Goal: Task Accomplishment & Management: Complete application form

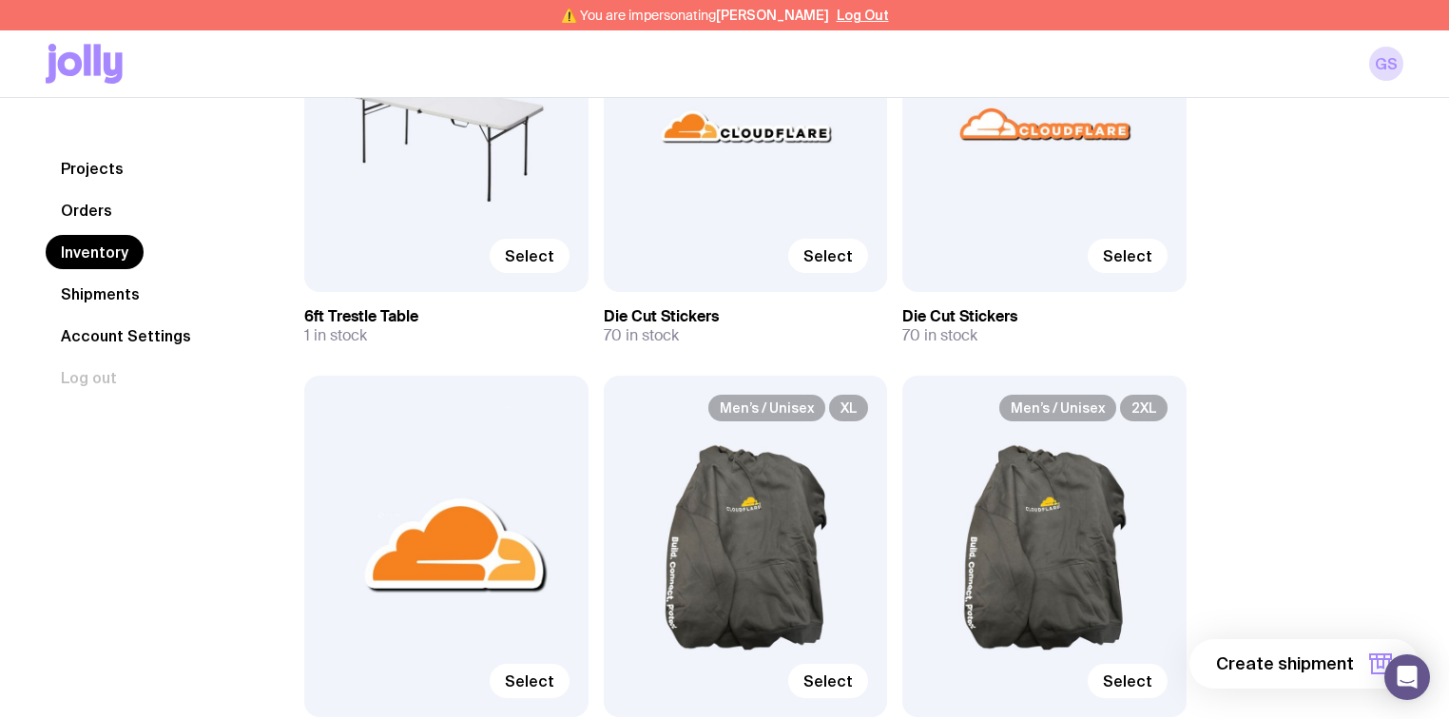
scroll to position [380, 0]
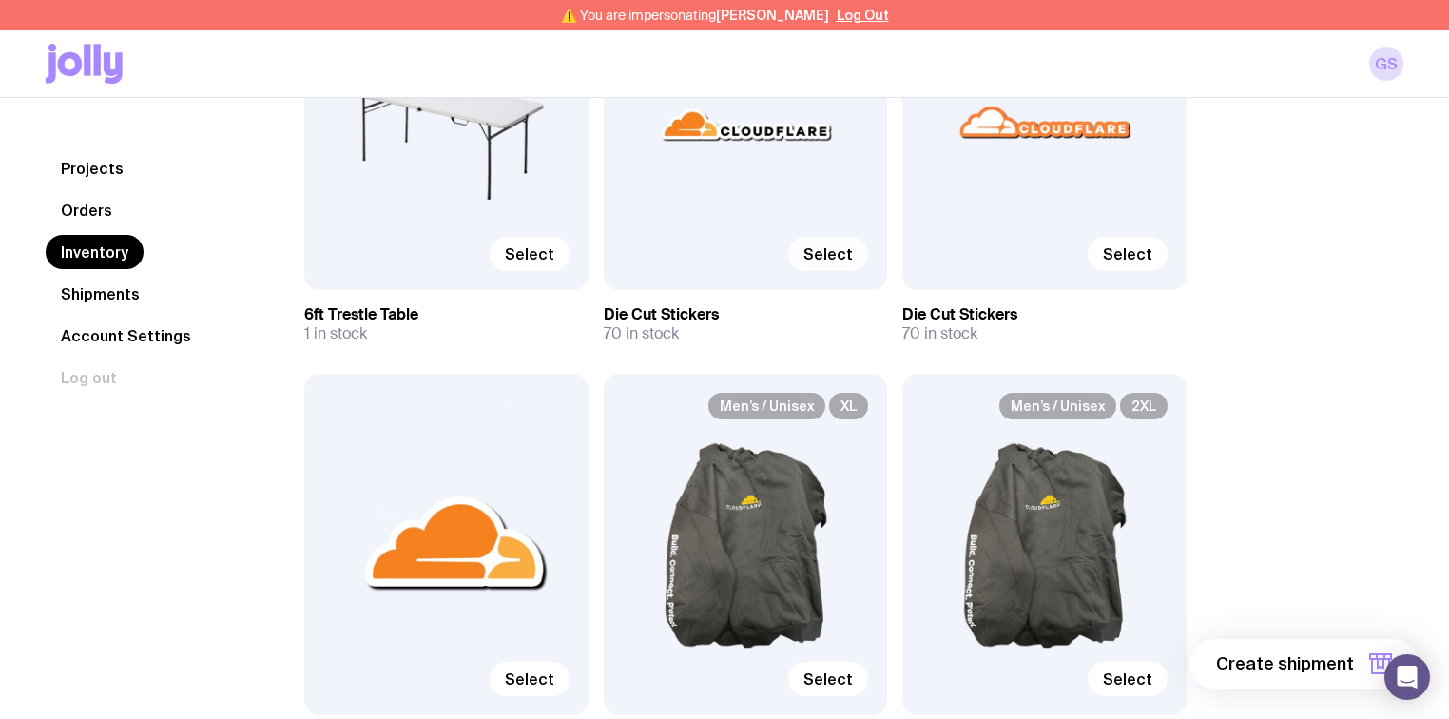
click at [833, 263] on label "Select" at bounding box center [828, 254] width 80 height 34
click at [0, 0] on input "Select" at bounding box center [0, 0] width 0 height 0
click at [1145, 257] on span "Select" at bounding box center [1127, 253] width 49 height 19
click at [0, 0] on input "Select" at bounding box center [0, 0] width 0 height 0
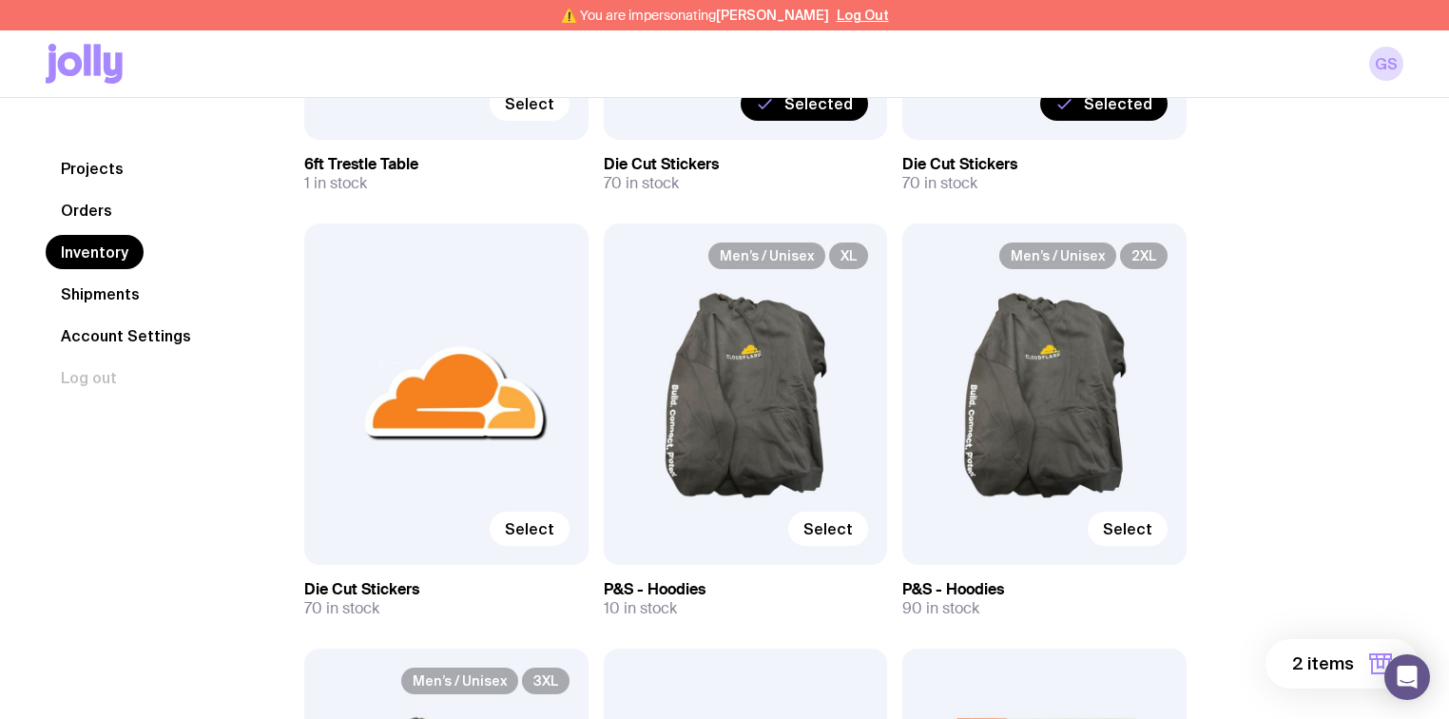
scroll to position [532, 0]
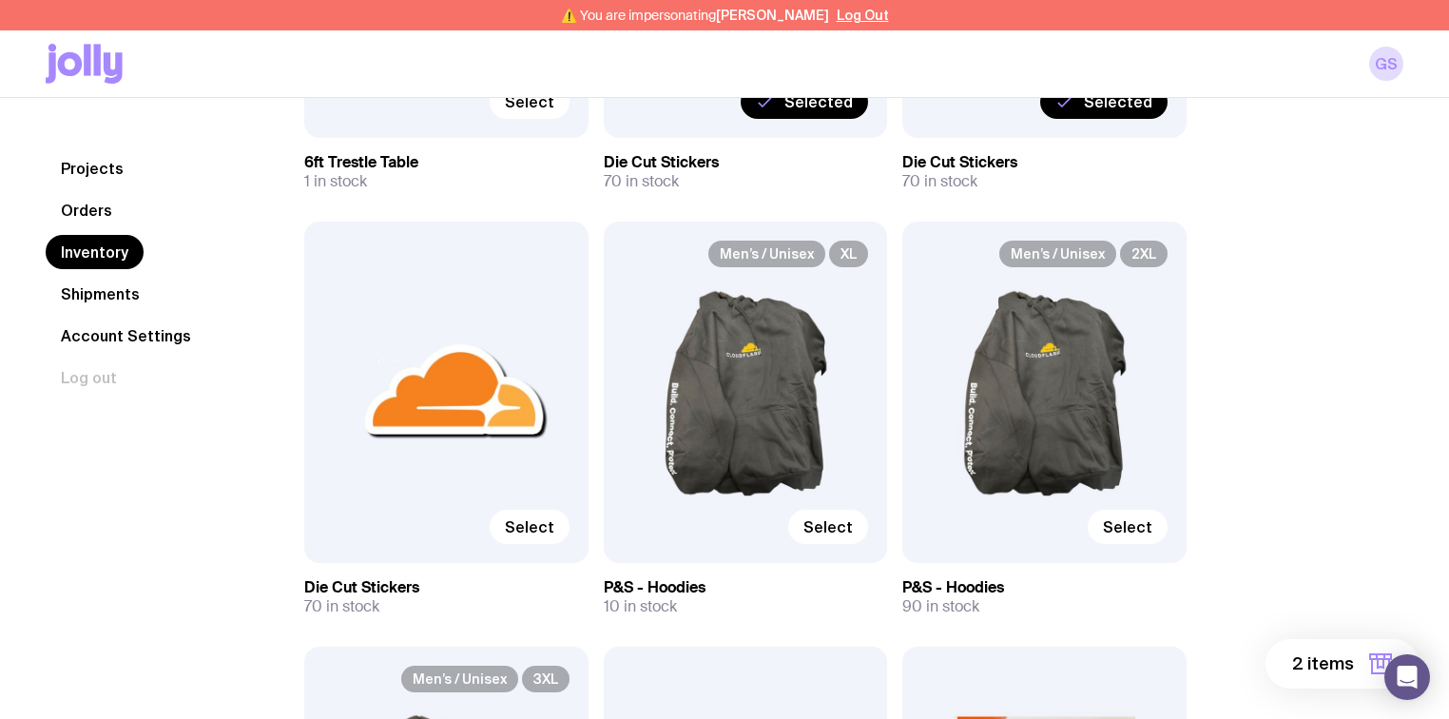
drag, startPoint x: 529, startPoint y: 515, endPoint x: 958, endPoint y: 561, distance: 432.1
click at [529, 515] on label "Select" at bounding box center [530, 527] width 80 height 34
click at [0, 0] on input "Select" at bounding box center [0, 0] width 0 height 0
click at [1331, 665] on span "3 items" at bounding box center [1323, 663] width 61 height 23
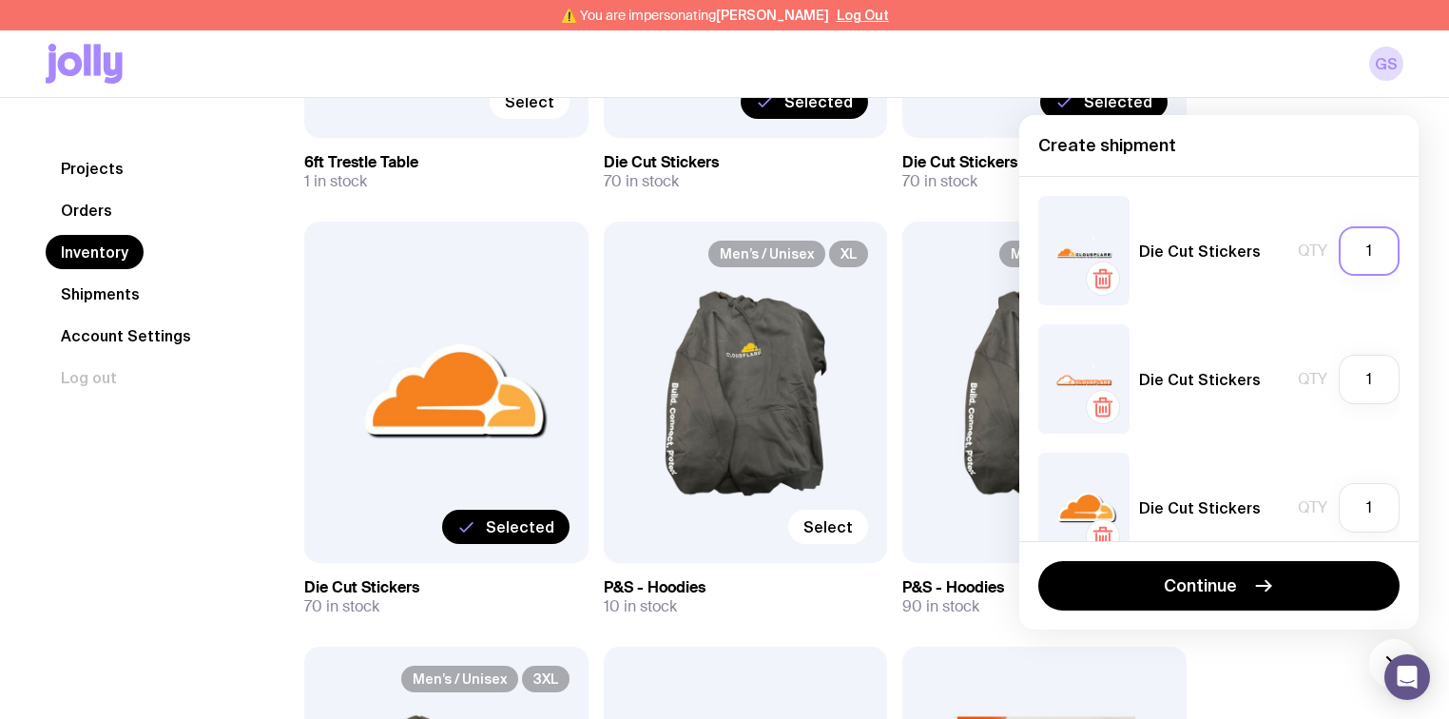
drag, startPoint x: 1362, startPoint y: 259, endPoint x: 1353, endPoint y: 257, distance: 9.7
click at [1353, 257] on input "1" at bounding box center [1368, 250] width 61 height 49
type input "70"
drag, startPoint x: 1361, startPoint y: 373, endPoint x: 1300, endPoint y: 375, distance: 60.9
click at [1299, 375] on div "Qty 1" at bounding box center [1349, 379] width 102 height 49
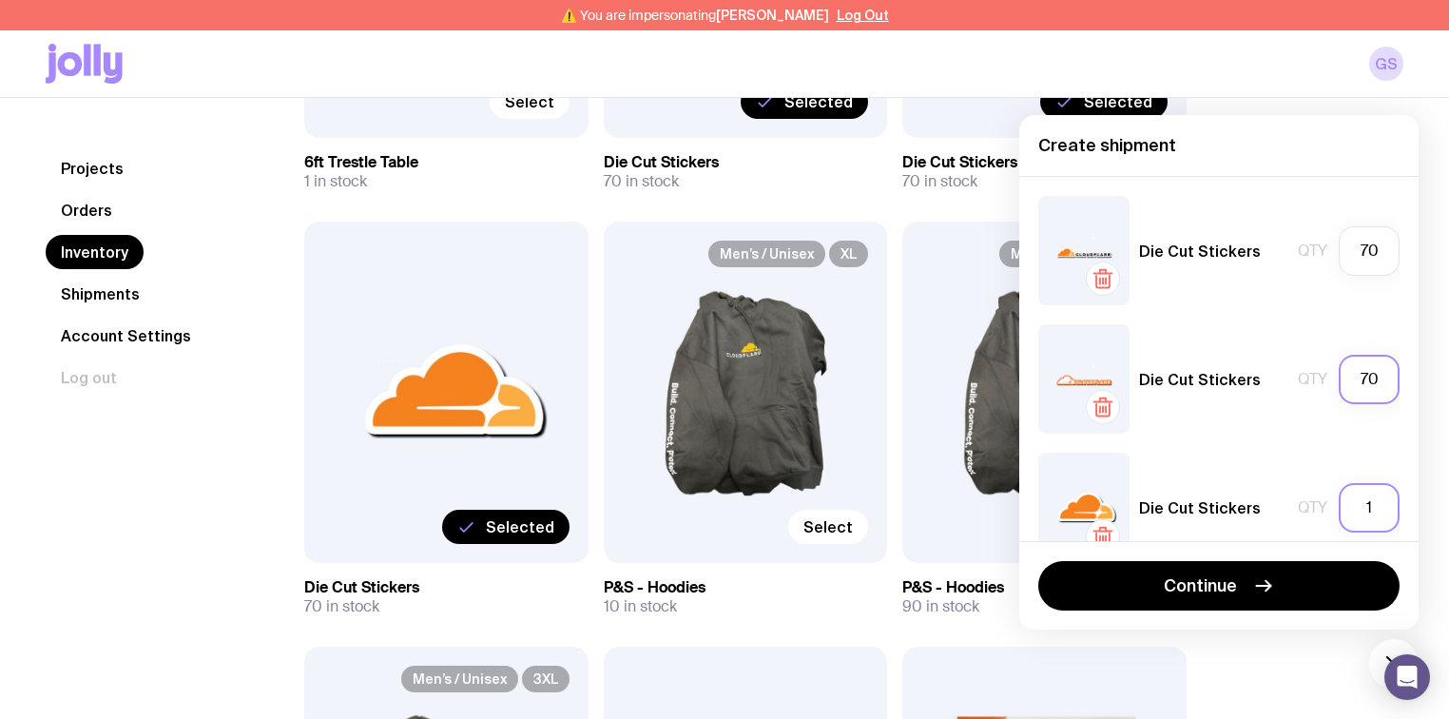
type input "70"
click at [1342, 513] on input "1" at bounding box center [1368, 507] width 61 height 49
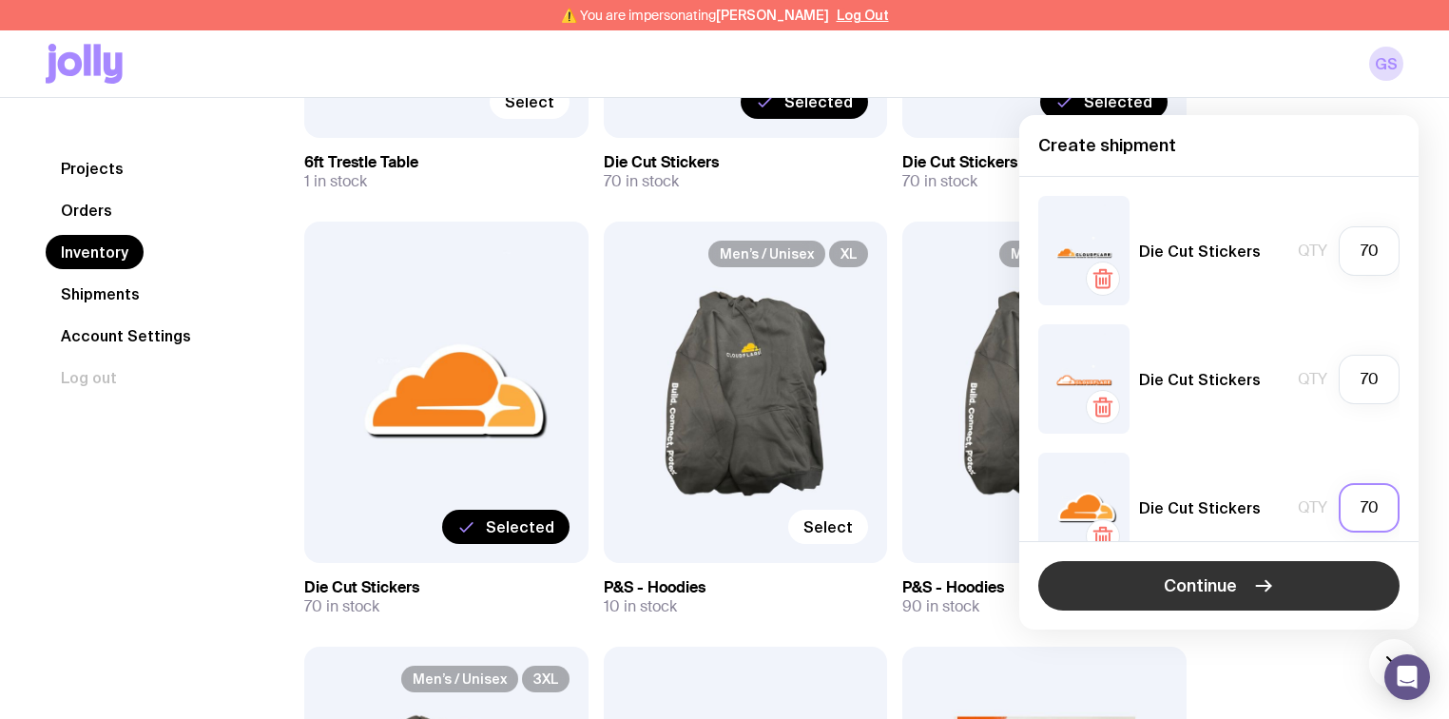
type input "70"
click at [1281, 580] on button "Continue" at bounding box center [1218, 585] width 361 height 49
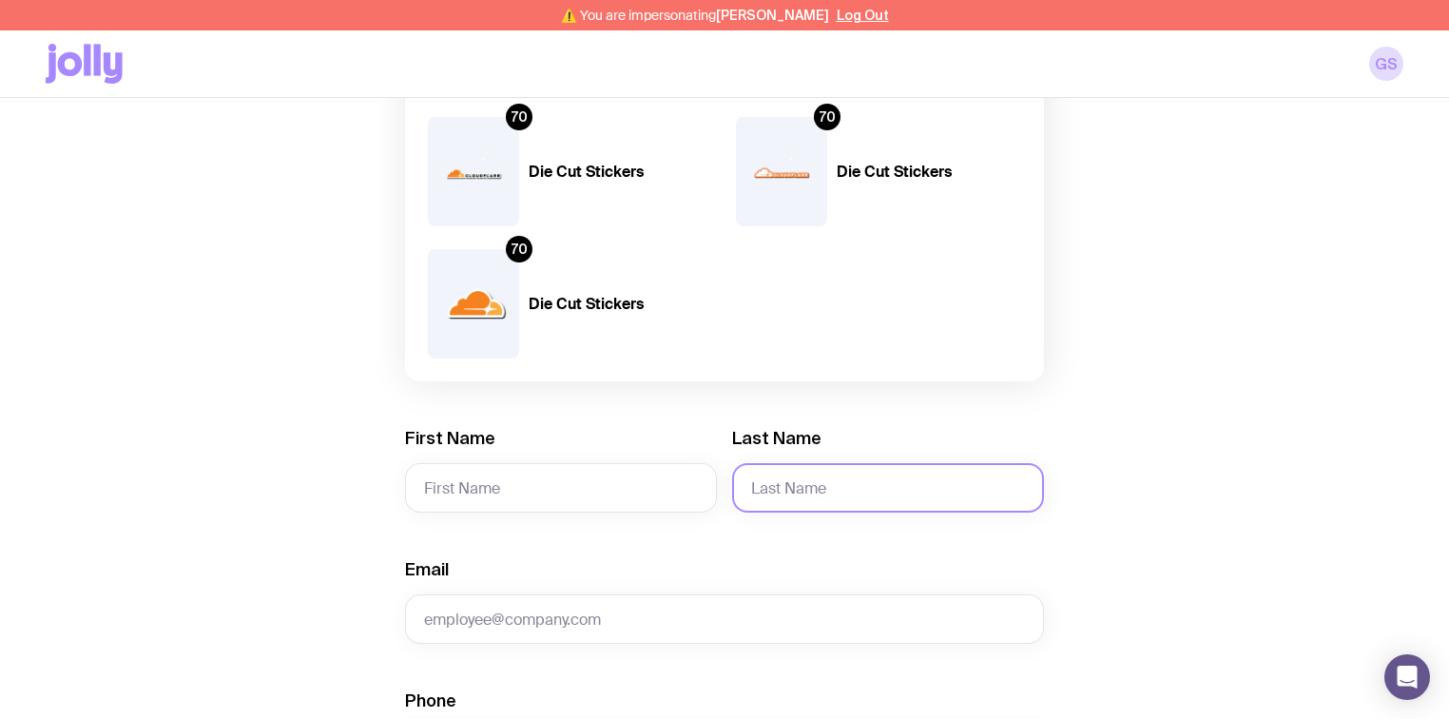
scroll to position [228, 0]
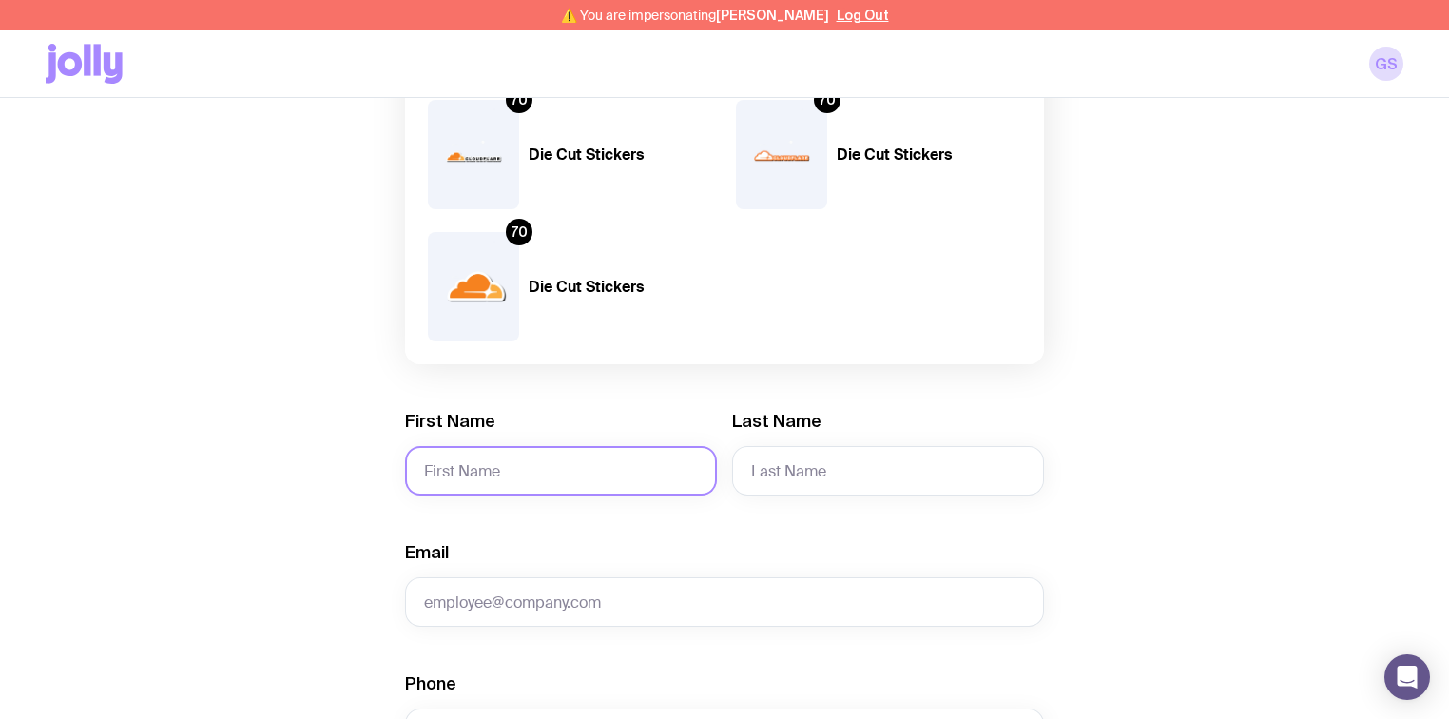
click at [498, 468] on input "First Name" at bounding box center [561, 470] width 312 height 49
paste input "Greg Lonick"
drag, startPoint x: 483, startPoint y: 469, endPoint x: 462, endPoint y: 465, distance: 21.3
click at [462, 465] on input "Greg Lonick" at bounding box center [561, 470] width 312 height 49
paste input "[PERSON_NAME]"
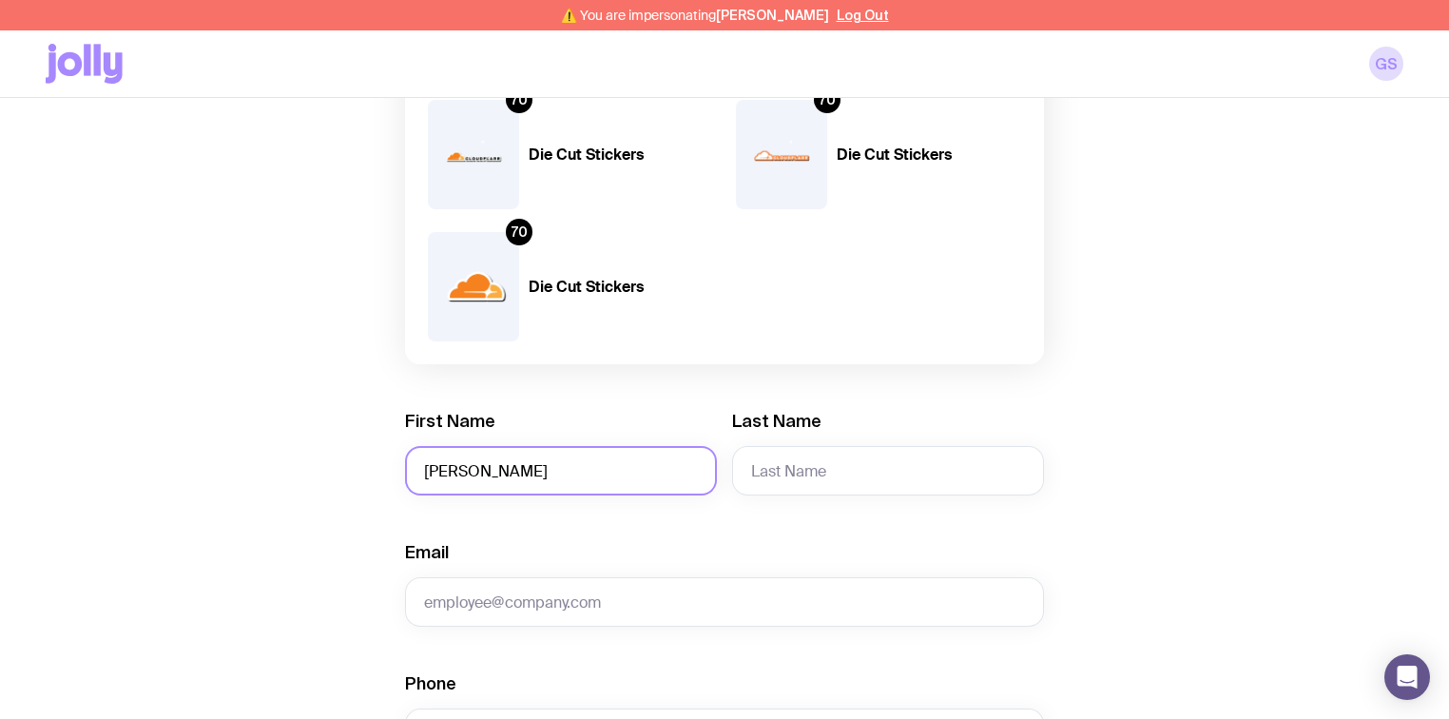
drag, startPoint x: 543, startPoint y: 463, endPoint x: 482, endPoint y: 463, distance: 60.8
click at [482, 463] on input "Greg Greg Lonick" at bounding box center [561, 470] width 312 height 49
click at [563, 472] on input "Greg Greg Lonick" at bounding box center [561, 470] width 312 height 49
drag, startPoint x: 516, startPoint y: 470, endPoint x: 502, endPoint y: 469, distance: 14.3
click at [502, 469] on input "Greg Greg Lonick" at bounding box center [561, 470] width 312 height 49
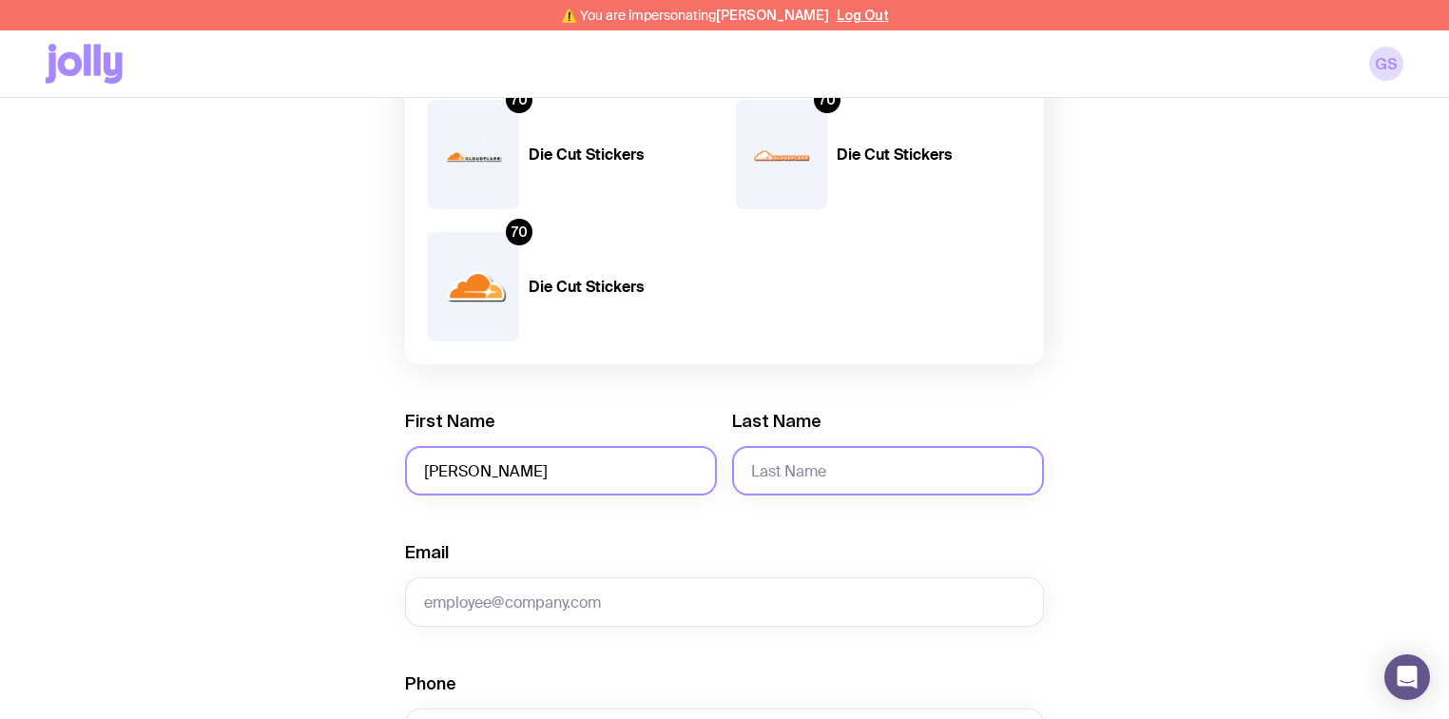
type input "[PERSON_NAME]"
click at [878, 471] on input "Last Name" at bounding box center [888, 470] width 312 height 49
paste input "Lonick"
type input "Lonick"
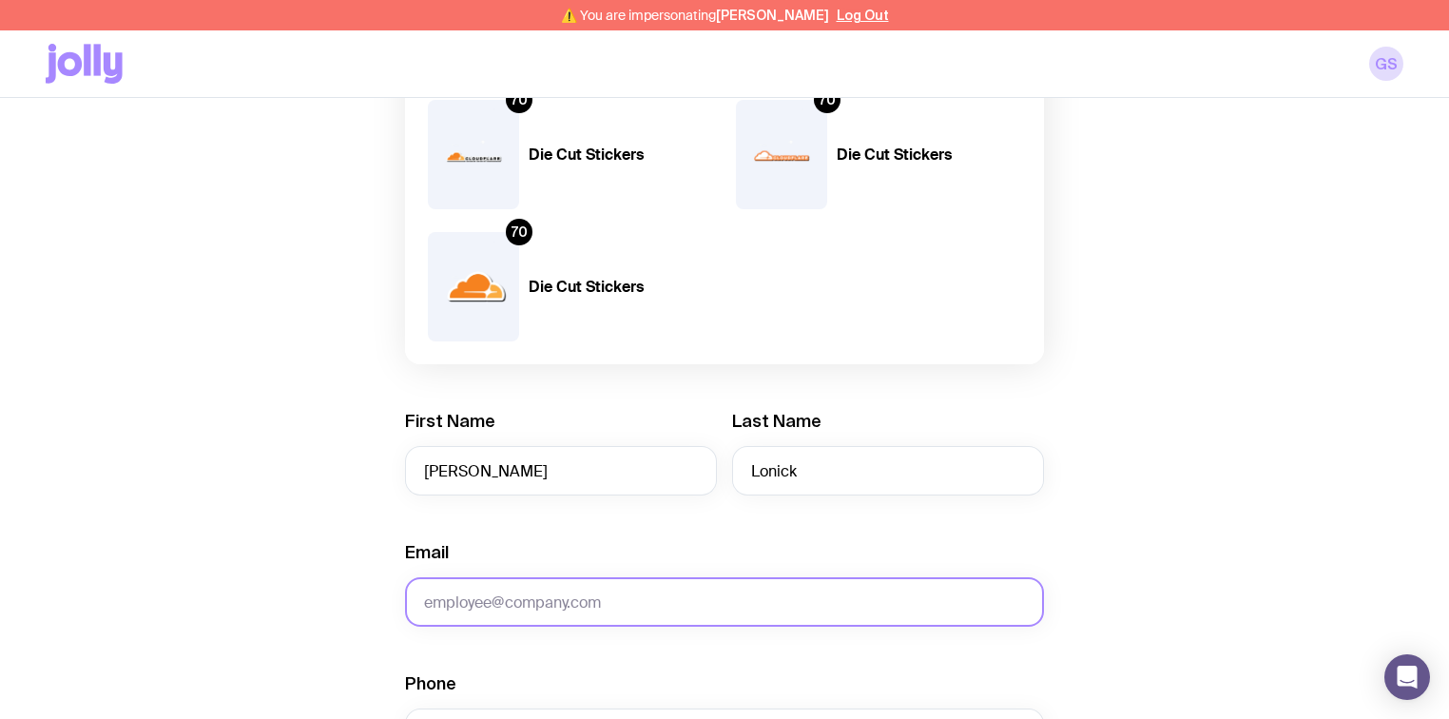
click at [510, 609] on input "Email" at bounding box center [724, 601] width 639 height 49
paste input "[EMAIL_ADDRESS][DOMAIN_NAME]"
type input "[EMAIL_ADDRESS][DOMAIN_NAME]"
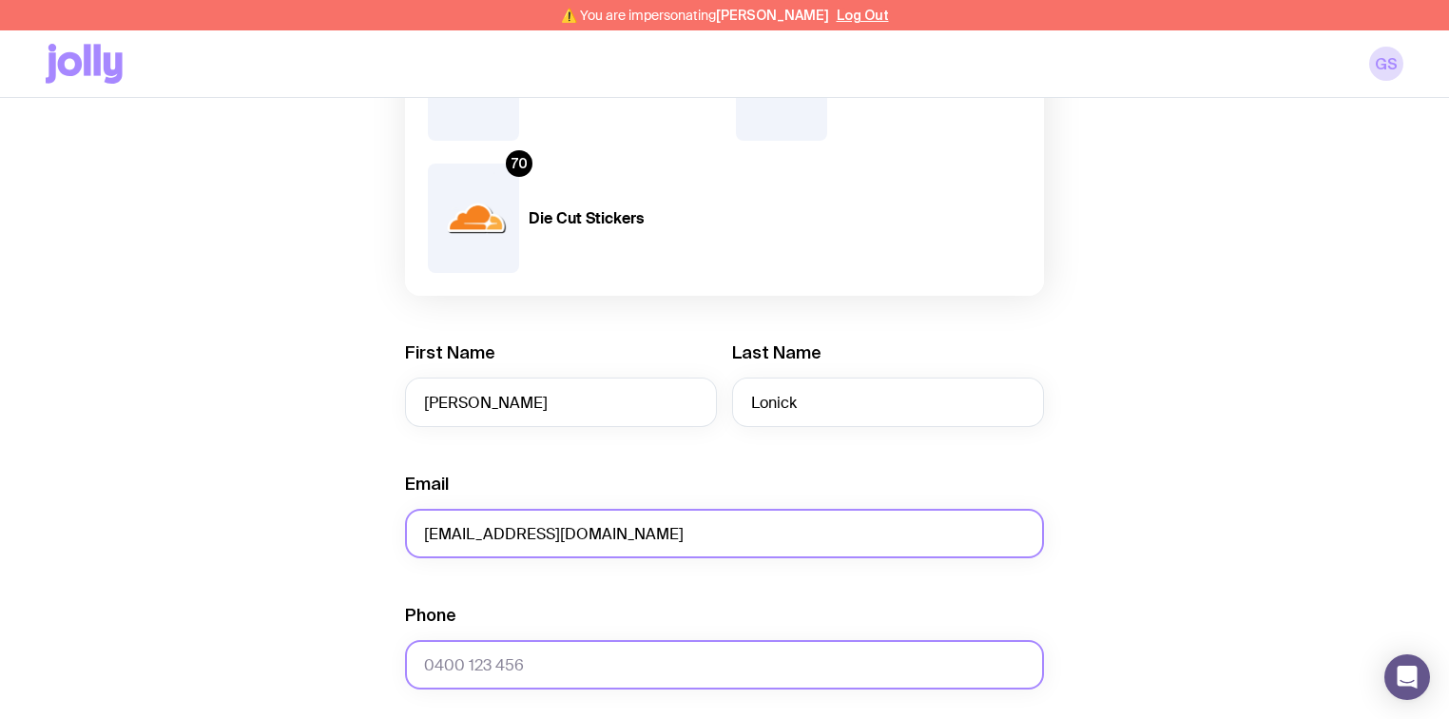
scroll to position [380, 0]
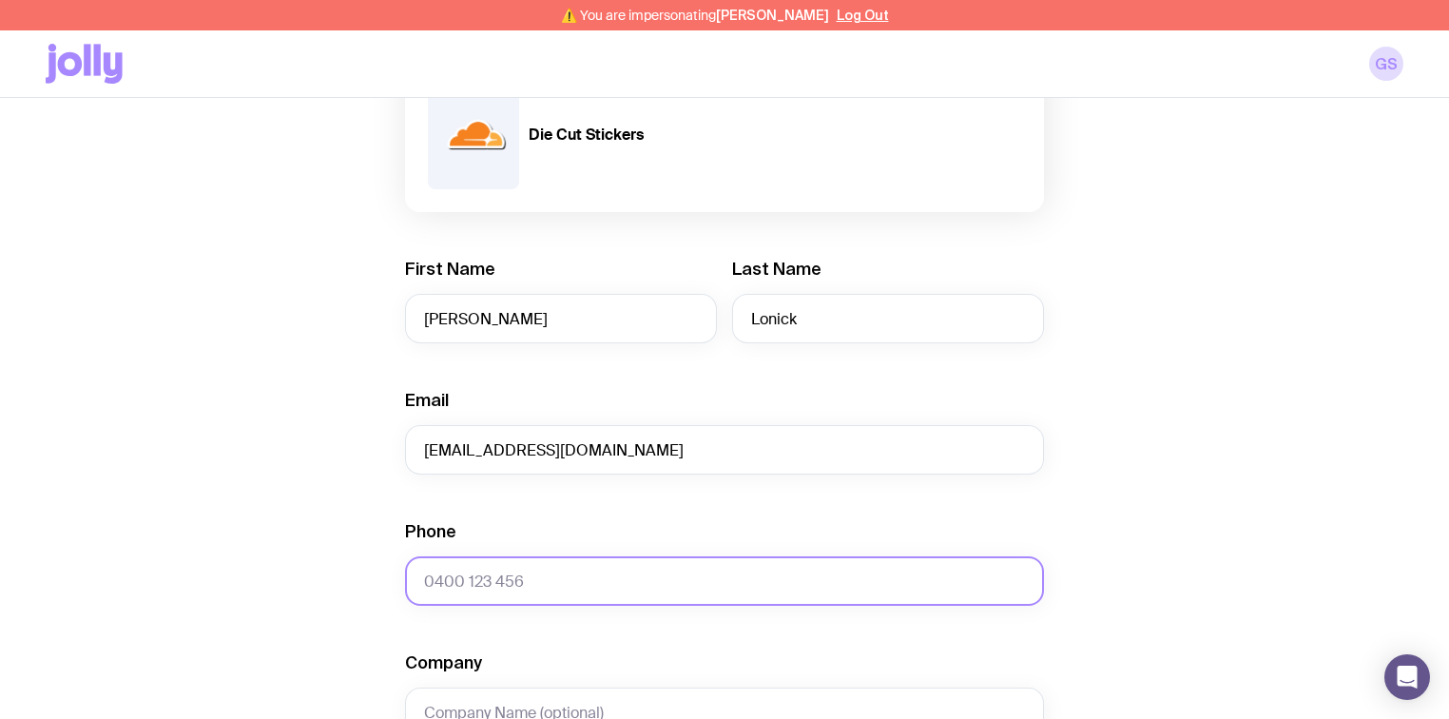
click at [479, 585] on input "Phone" at bounding box center [724, 580] width 639 height 49
paste input "0418 628 882."
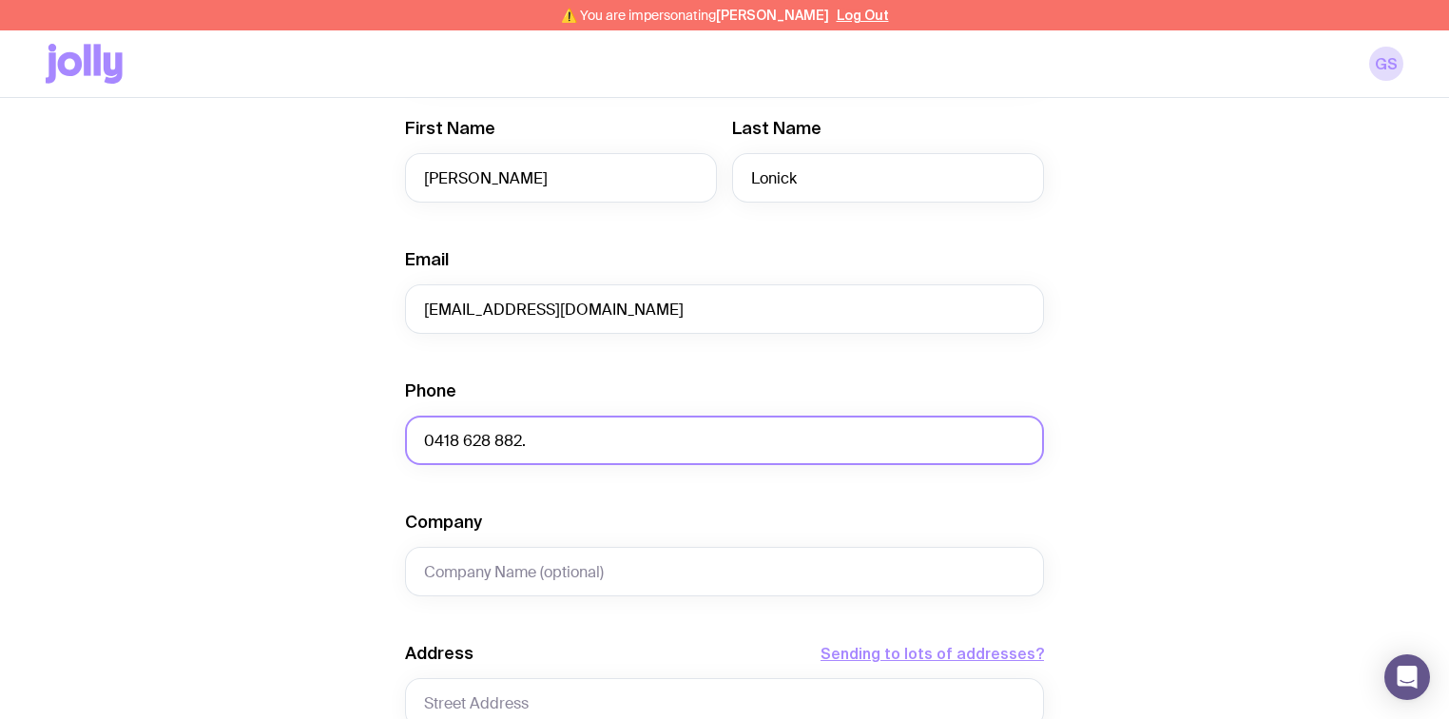
scroll to position [532, 0]
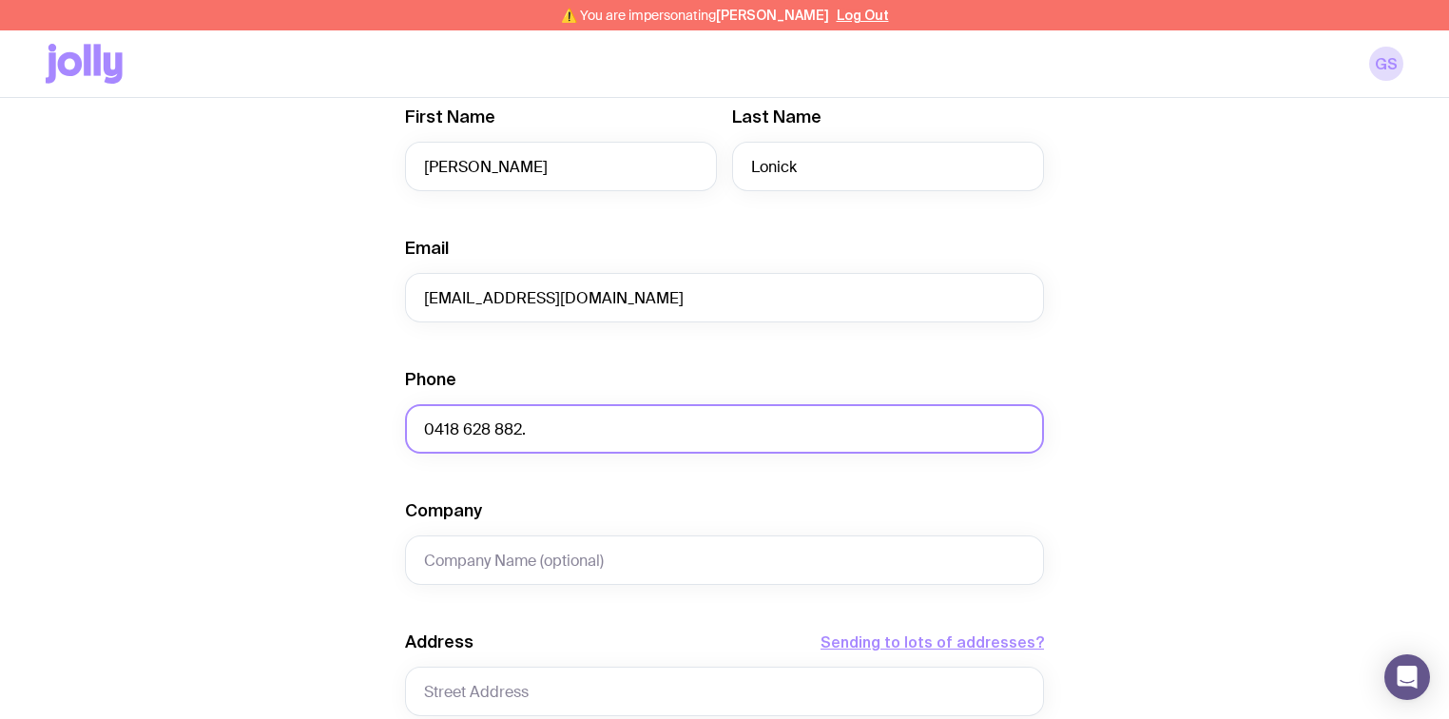
type input "0418 628 882."
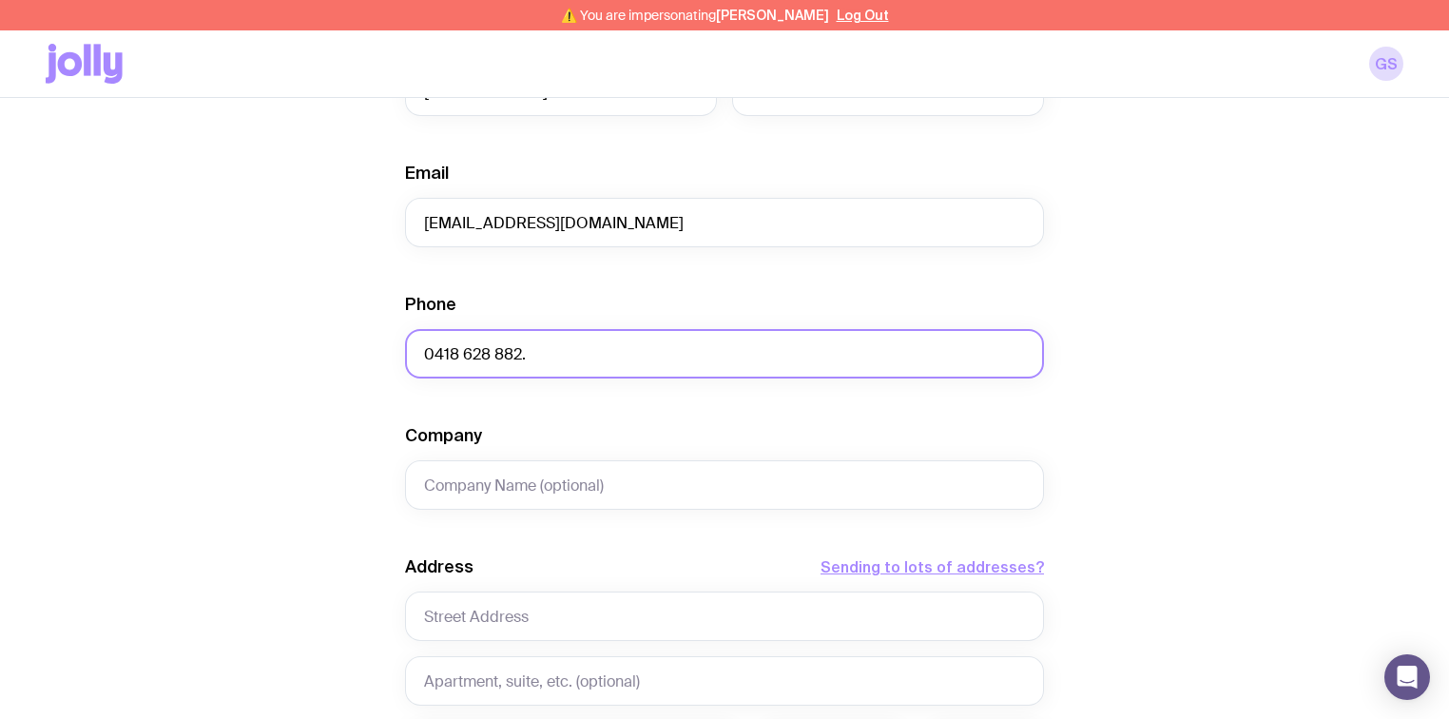
scroll to position [608, 0]
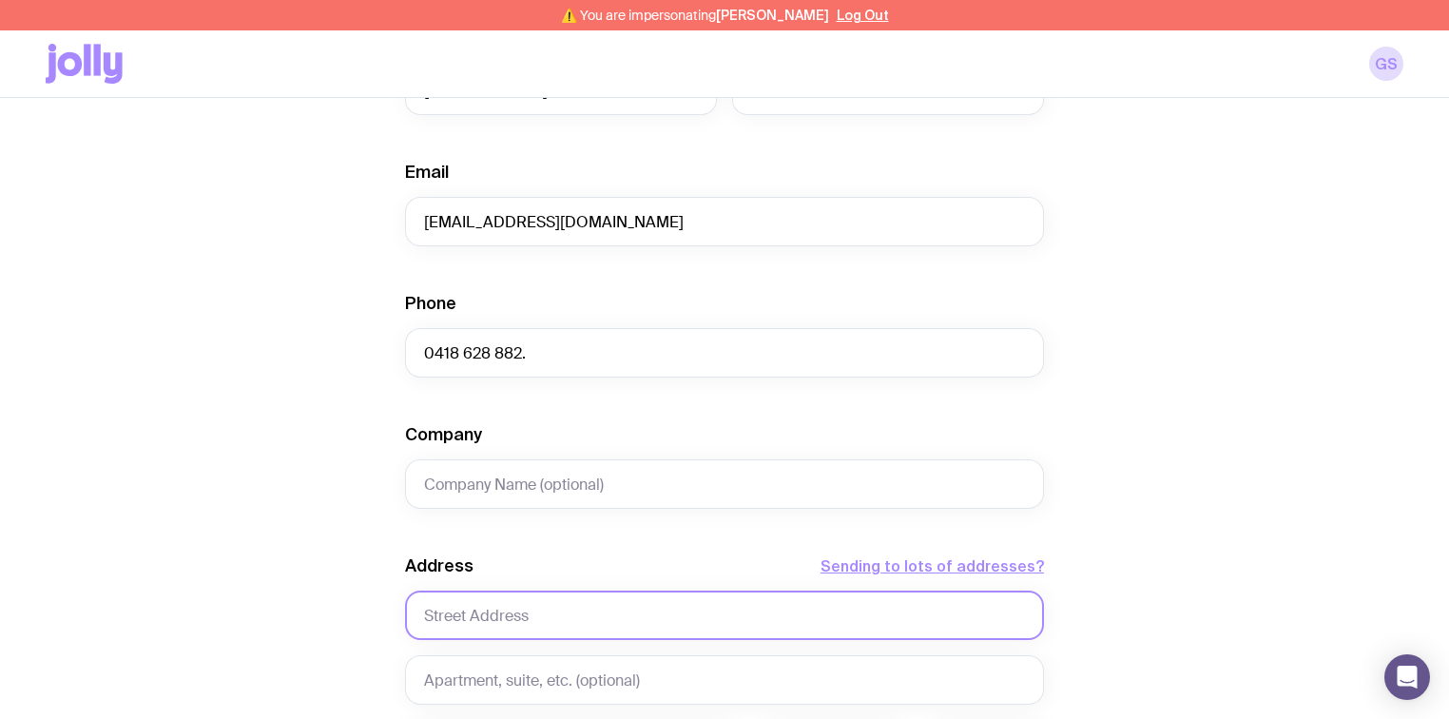
click at [460, 611] on input "text" at bounding box center [724, 614] width 639 height 49
paste input "13 Ellis Court,"
type input "13 Ellis Court,"
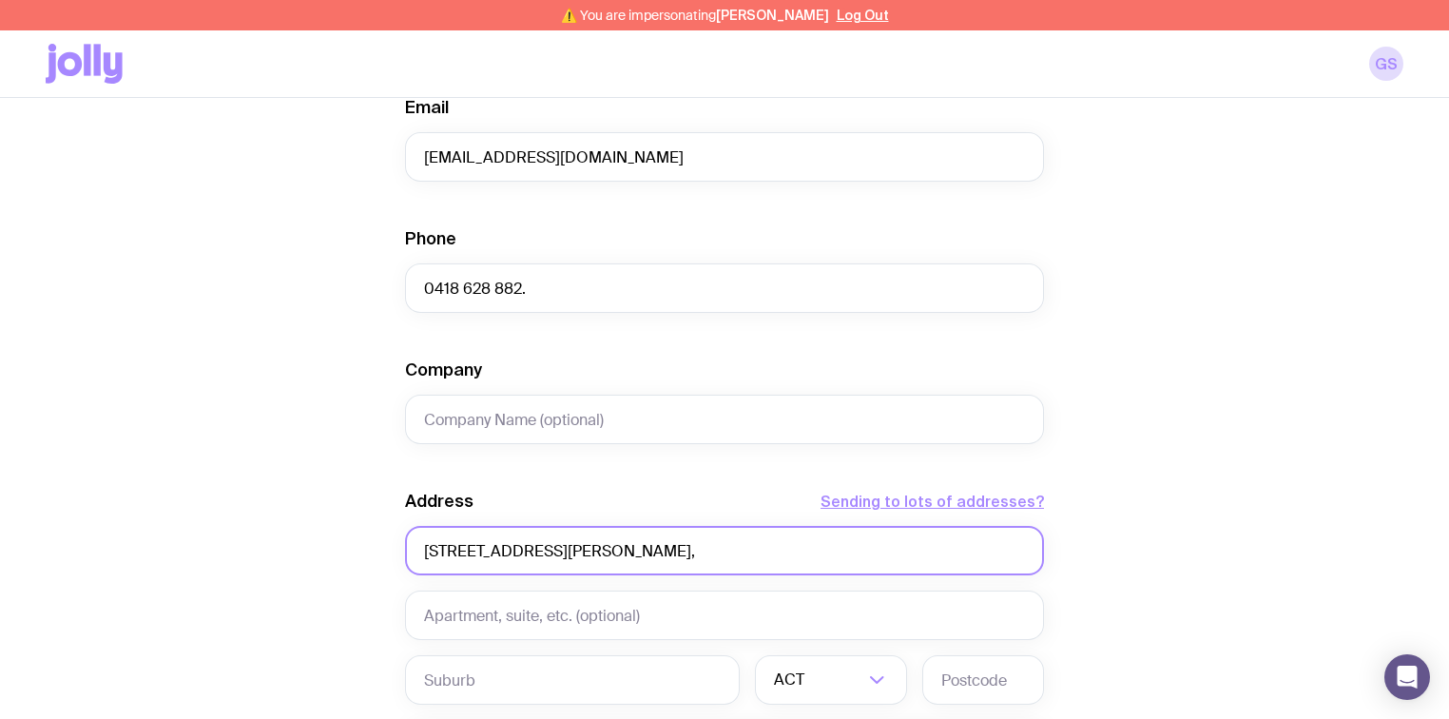
scroll to position [760, 0]
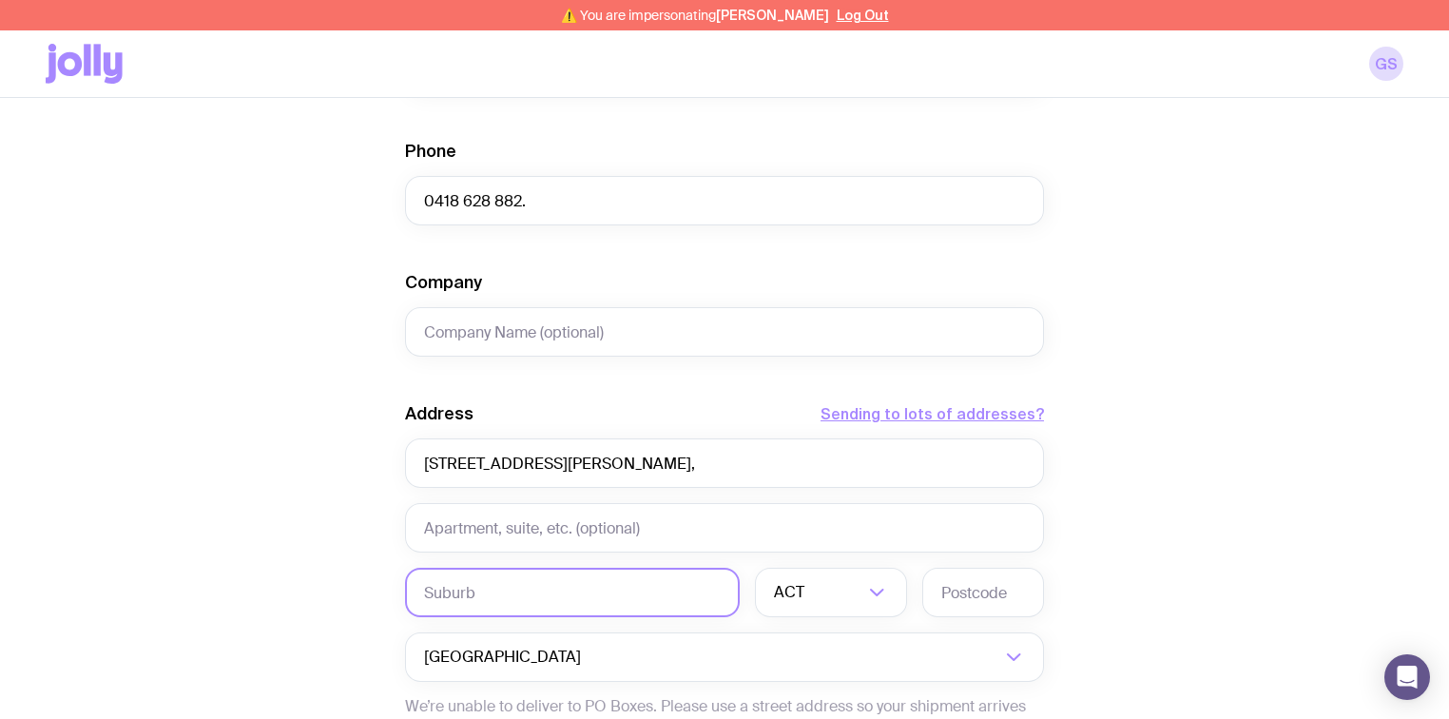
click at [464, 589] on input "text" at bounding box center [572, 592] width 335 height 49
paste input "Braybrook"
type input "Braybrook"
click at [769, 588] on div "ACT" at bounding box center [810, 592] width 110 height 49
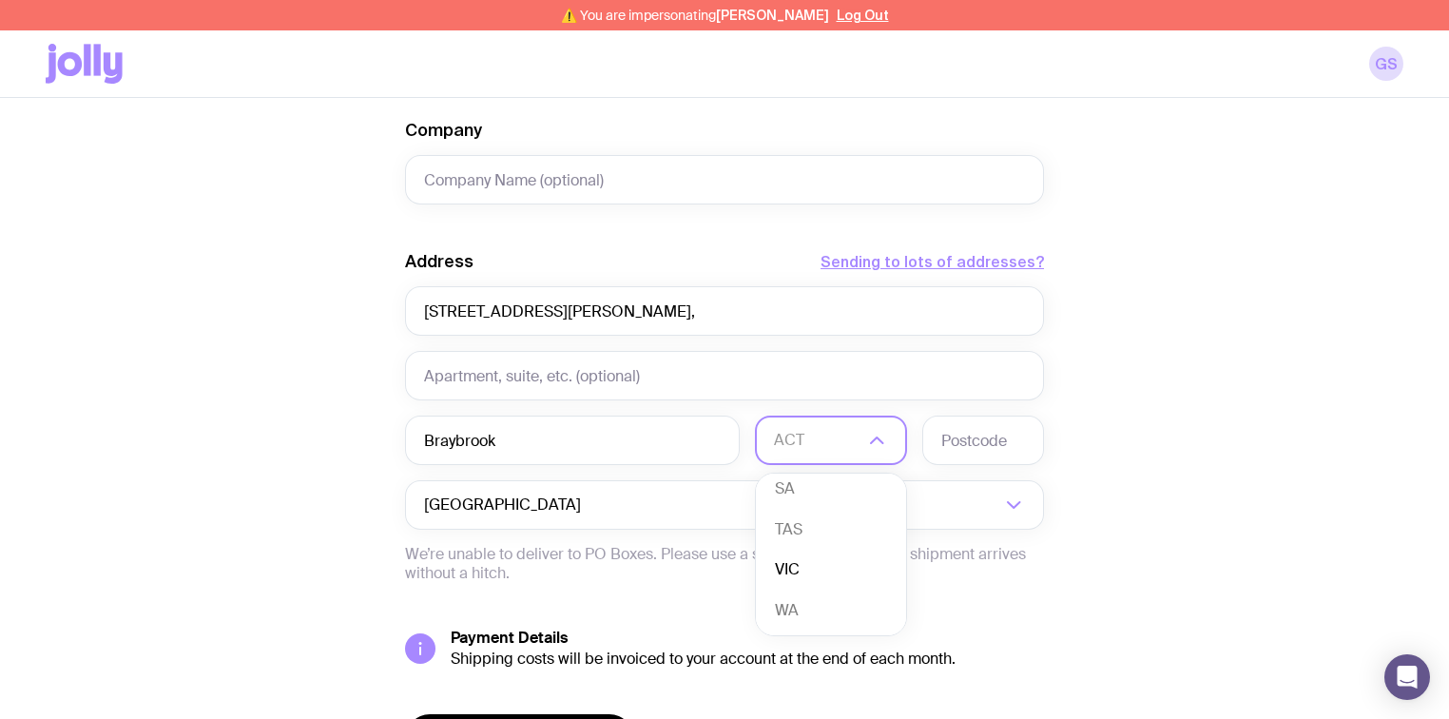
click at [818, 555] on li "VIC" at bounding box center [831, 569] width 150 height 41
click at [982, 435] on input "text" at bounding box center [983, 439] width 122 height 49
paste input "3019"
type input "3019"
click at [1232, 396] on div "Create shipment Shipment details 70 Die Cut Stickers 70 Die Cut Stickers 70 Die…" at bounding box center [724, 50] width 1357 height 1578
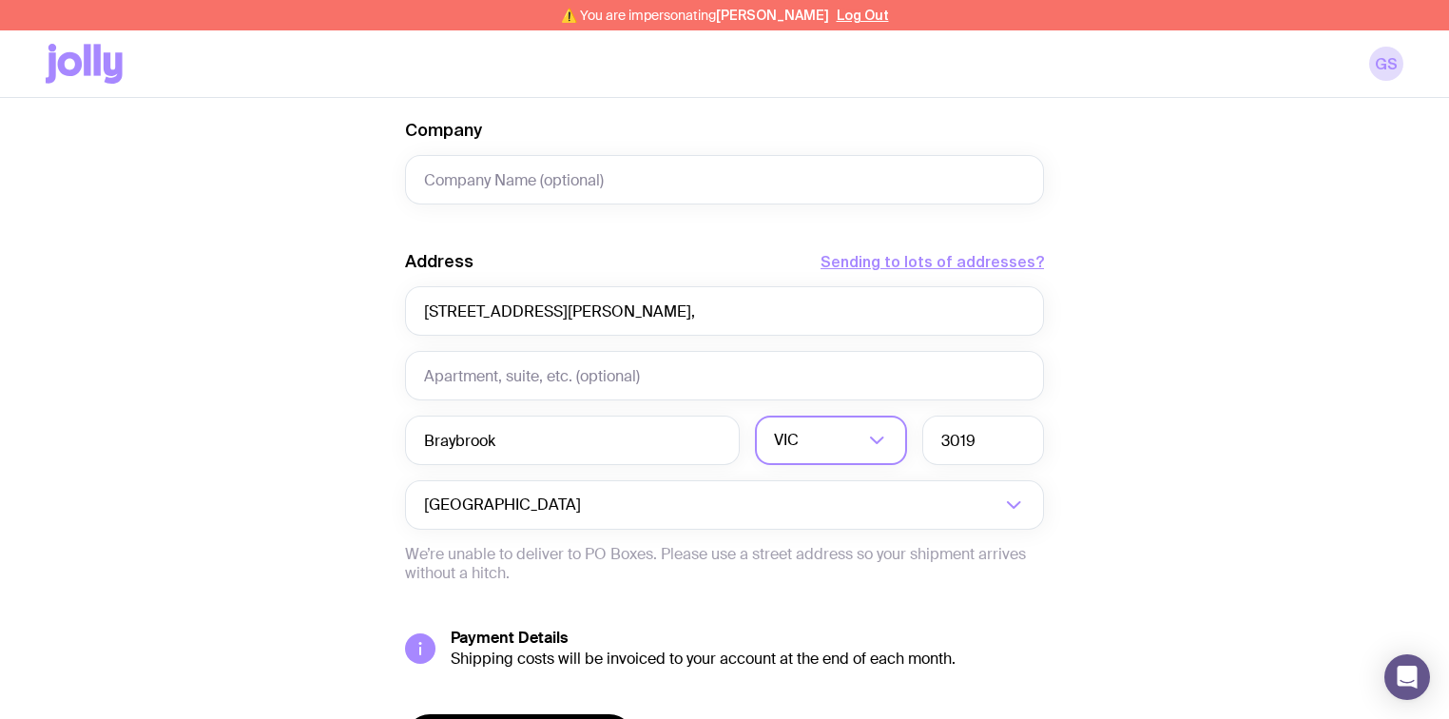
scroll to position [1033, 0]
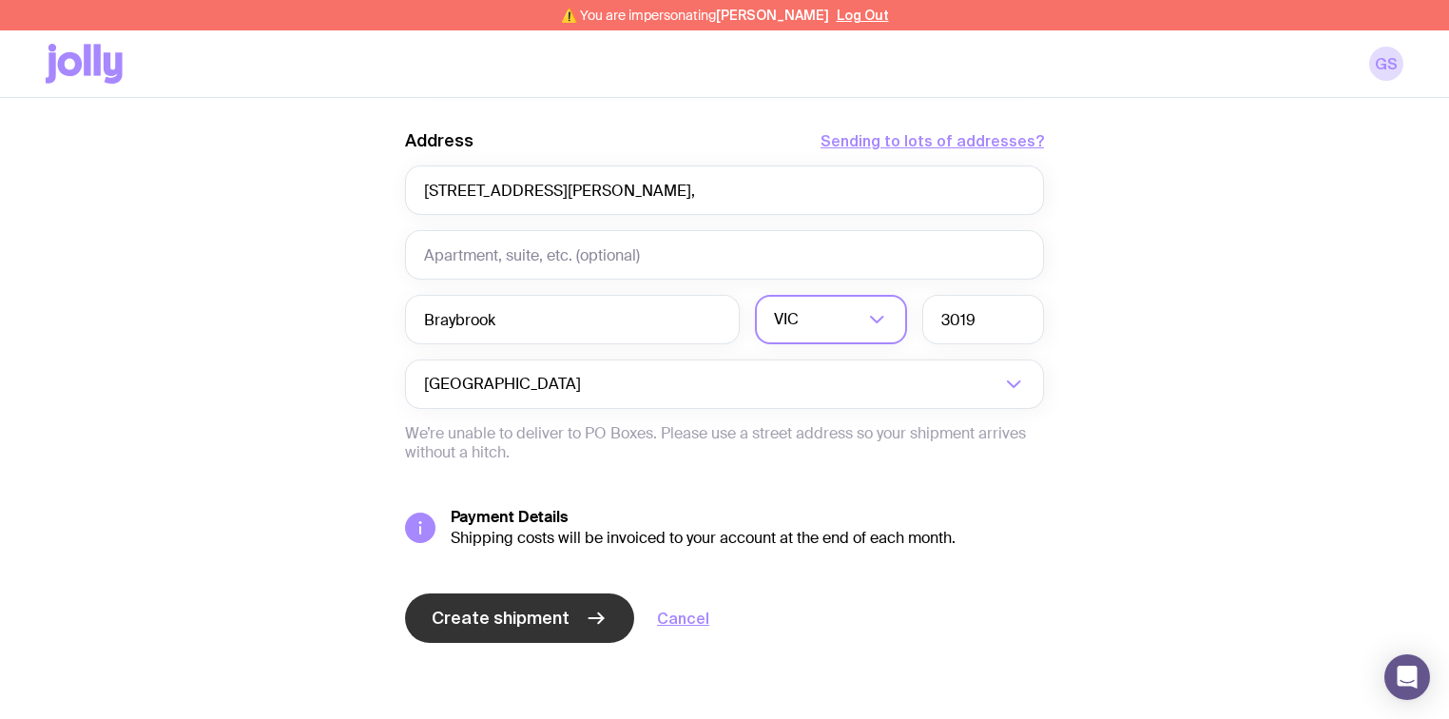
click at [466, 595] on button "Create shipment" at bounding box center [519, 617] width 229 height 49
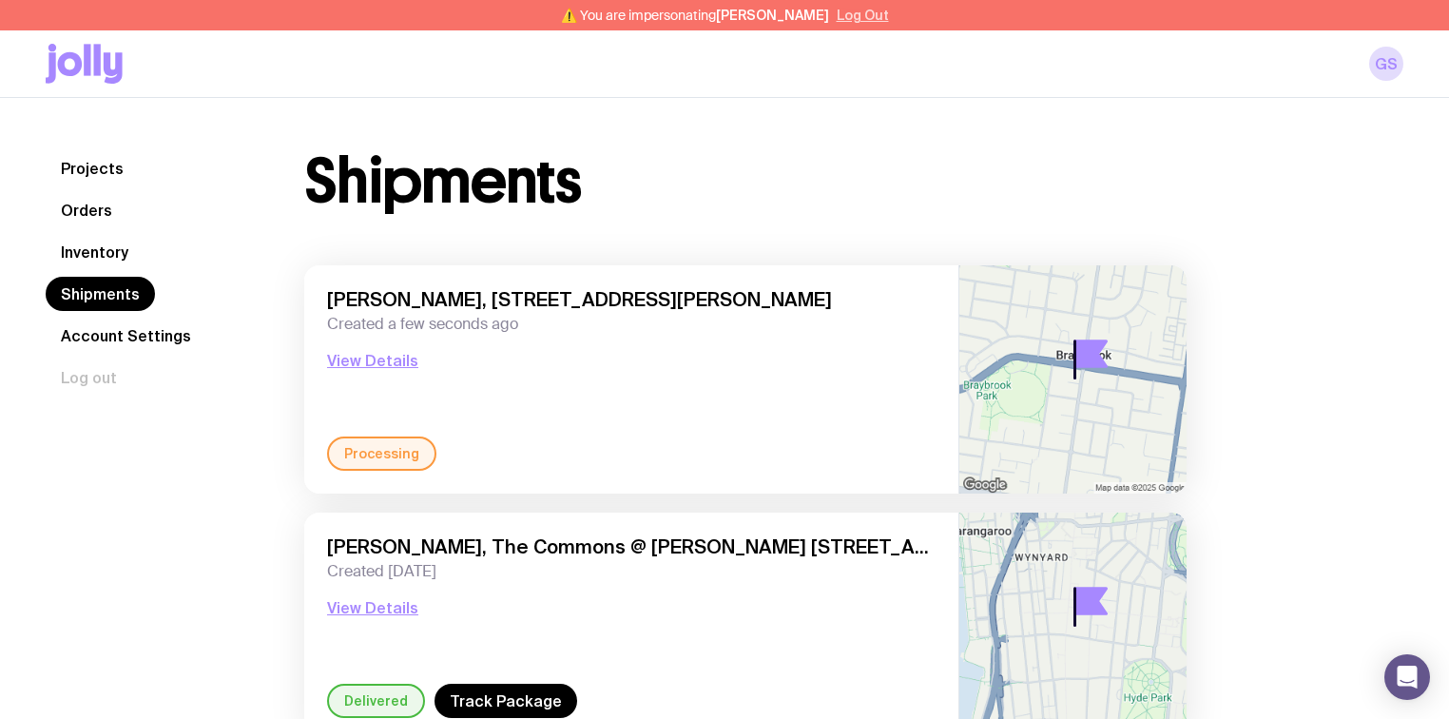
click at [848, 19] on button "Log Out" at bounding box center [863, 15] width 52 height 15
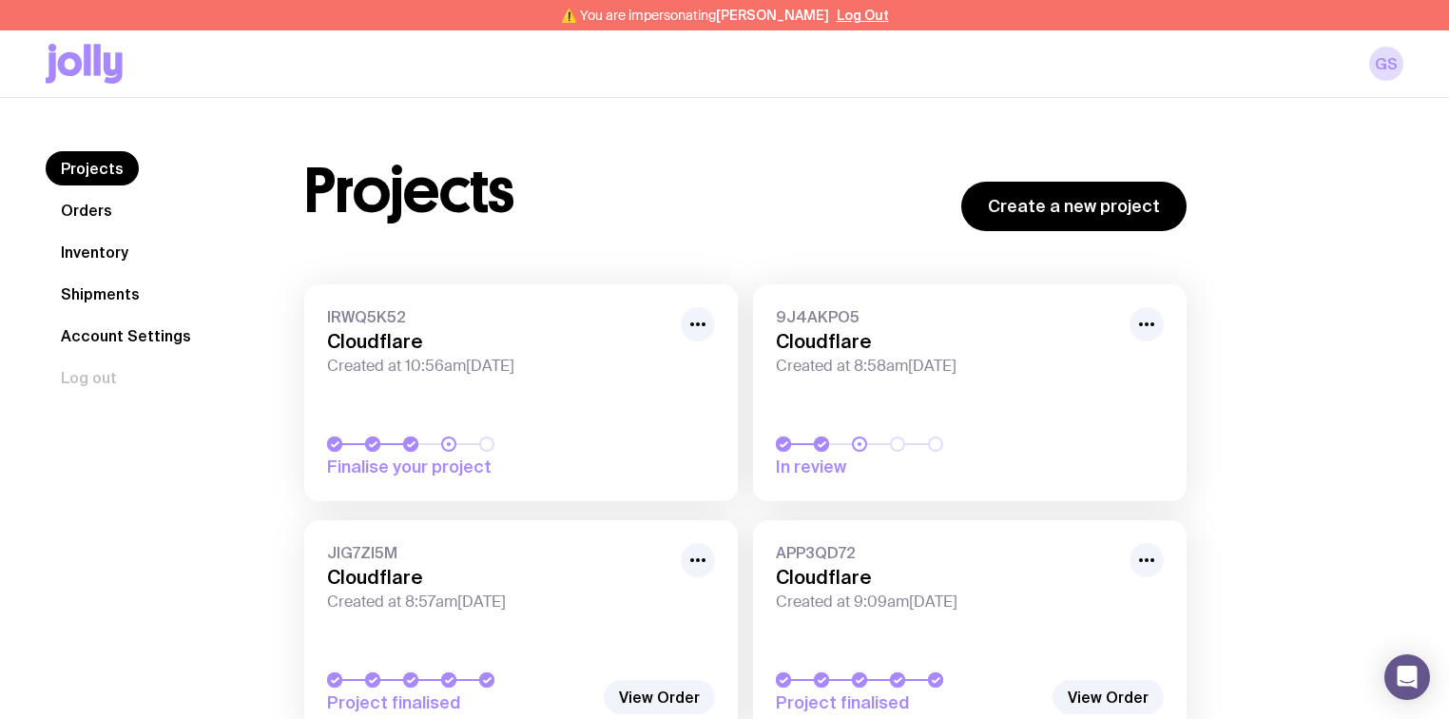
click at [88, 256] on link "Inventory" at bounding box center [95, 252] width 98 height 34
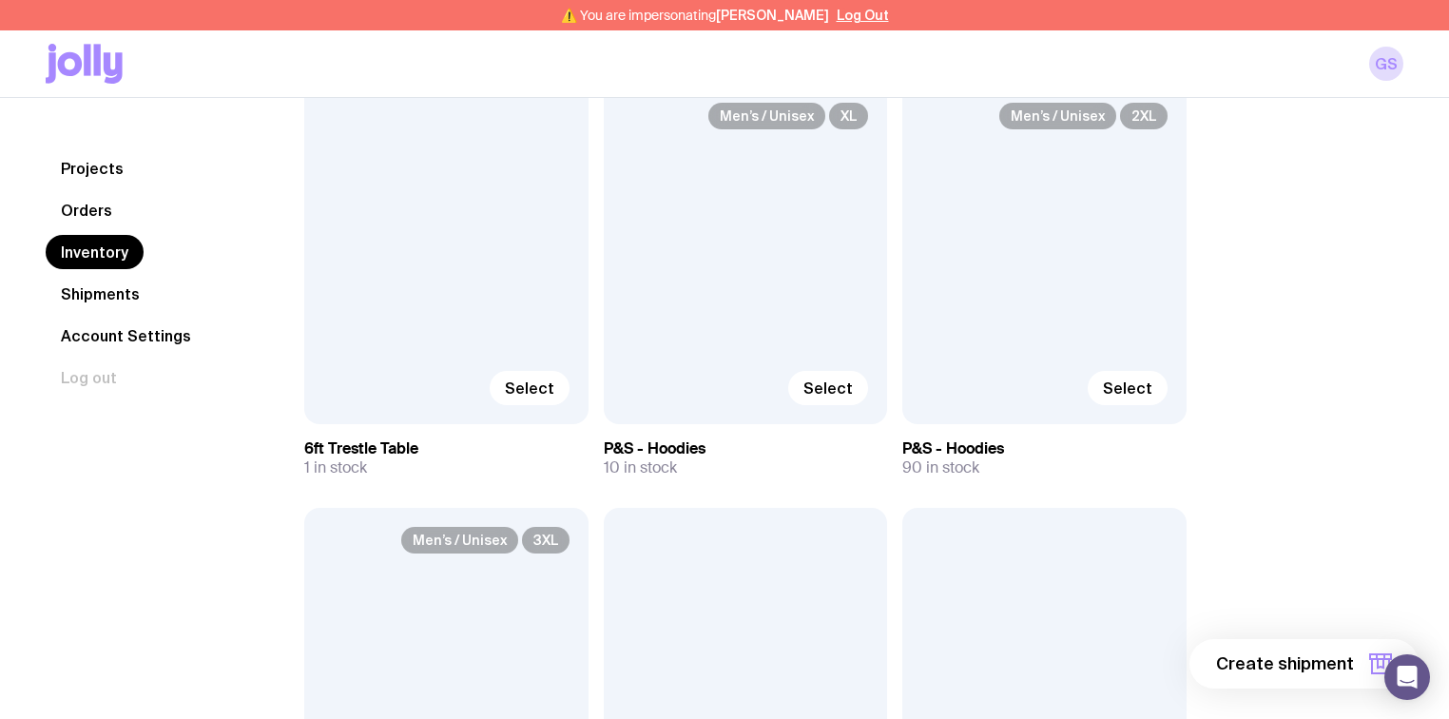
scroll to position [152, 0]
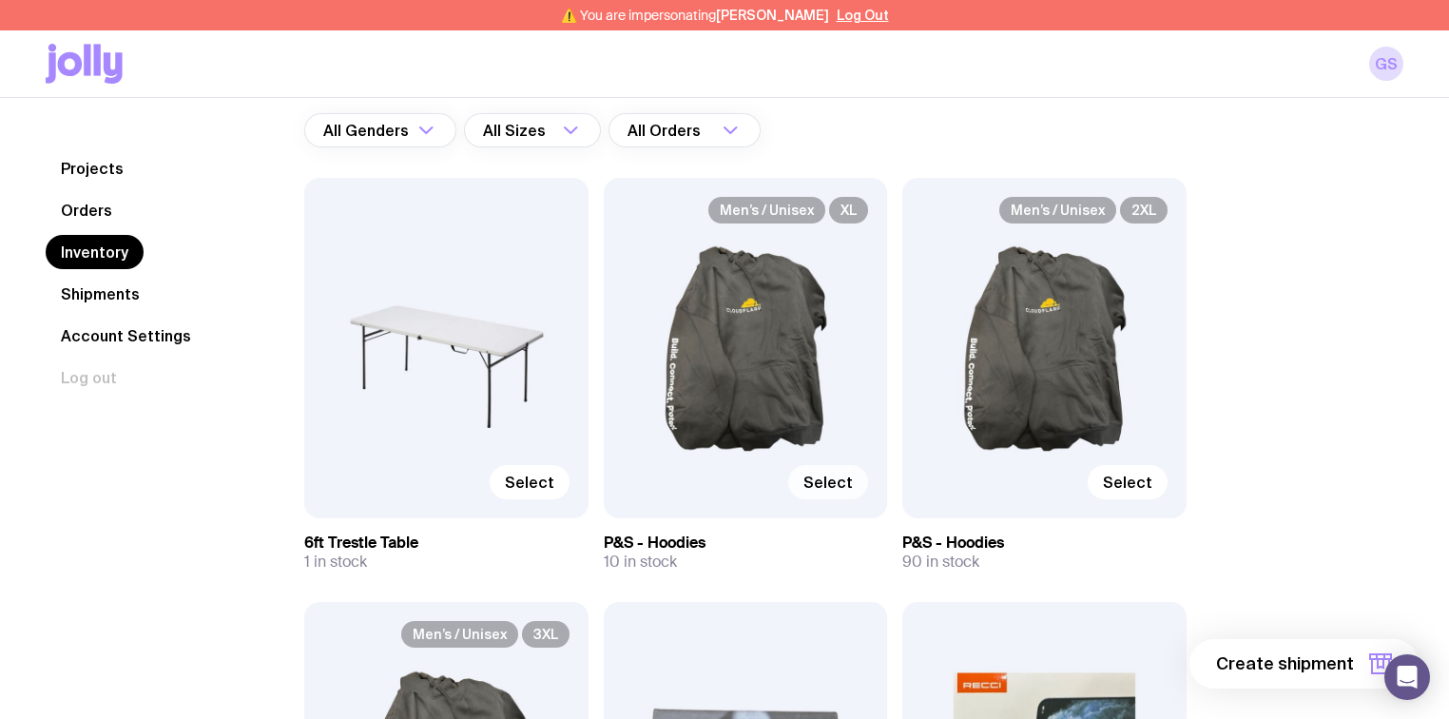
click at [826, 483] on span "Select" at bounding box center [827, 481] width 49 height 19
click at [0, 0] on input "Select" at bounding box center [0, 0] width 0 height 0
click at [1126, 483] on span "Select" at bounding box center [1127, 481] width 49 height 19
click at [0, 0] on input "Select" at bounding box center [0, 0] width 0 height 0
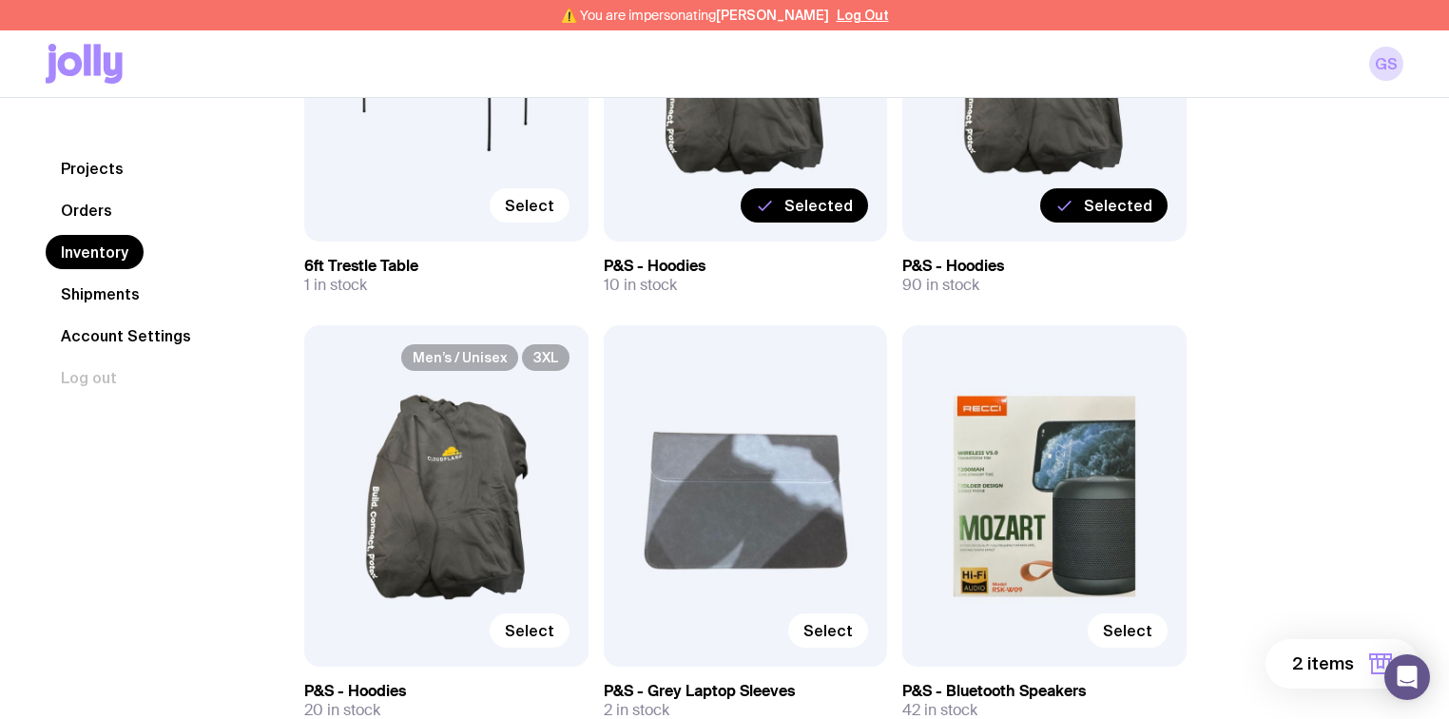
scroll to position [456, 0]
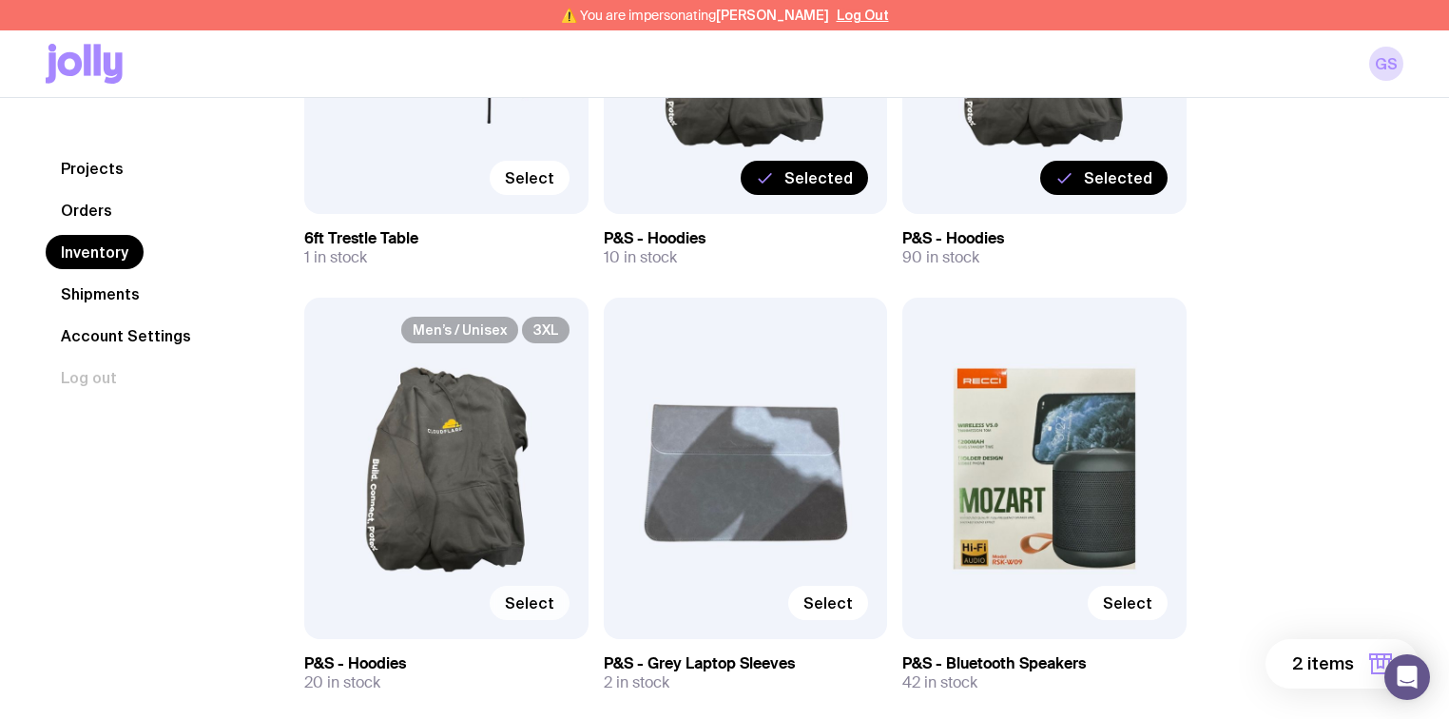
click at [529, 594] on span "Select" at bounding box center [529, 602] width 49 height 19
click at [0, 0] on input "Select" at bounding box center [0, 0] width 0 height 0
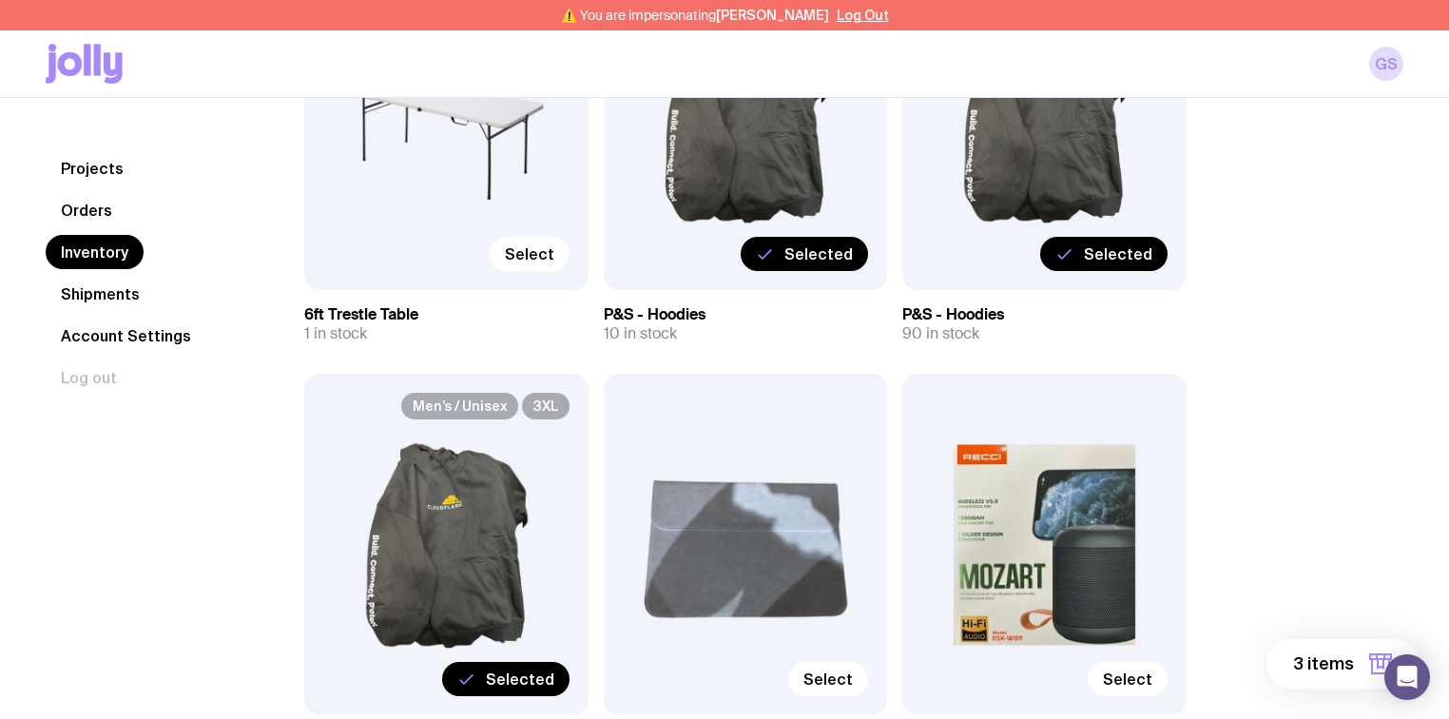
scroll to position [380, 0]
click at [507, 670] on span "Selected" at bounding box center [520, 678] width 68 height 19
click at [0, 0] on input "Selected" at bounding box center [0, 0] width 0 height 0
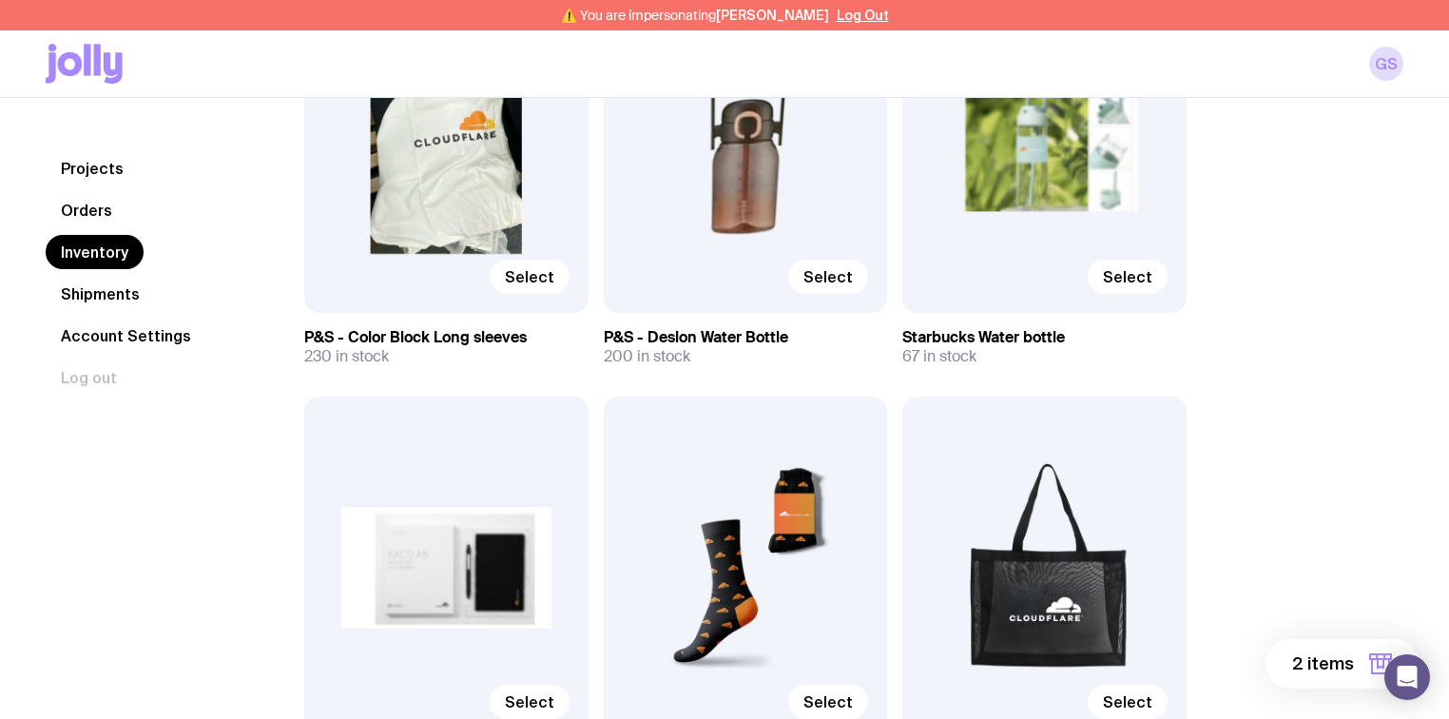
scroll to position [2510, 0]
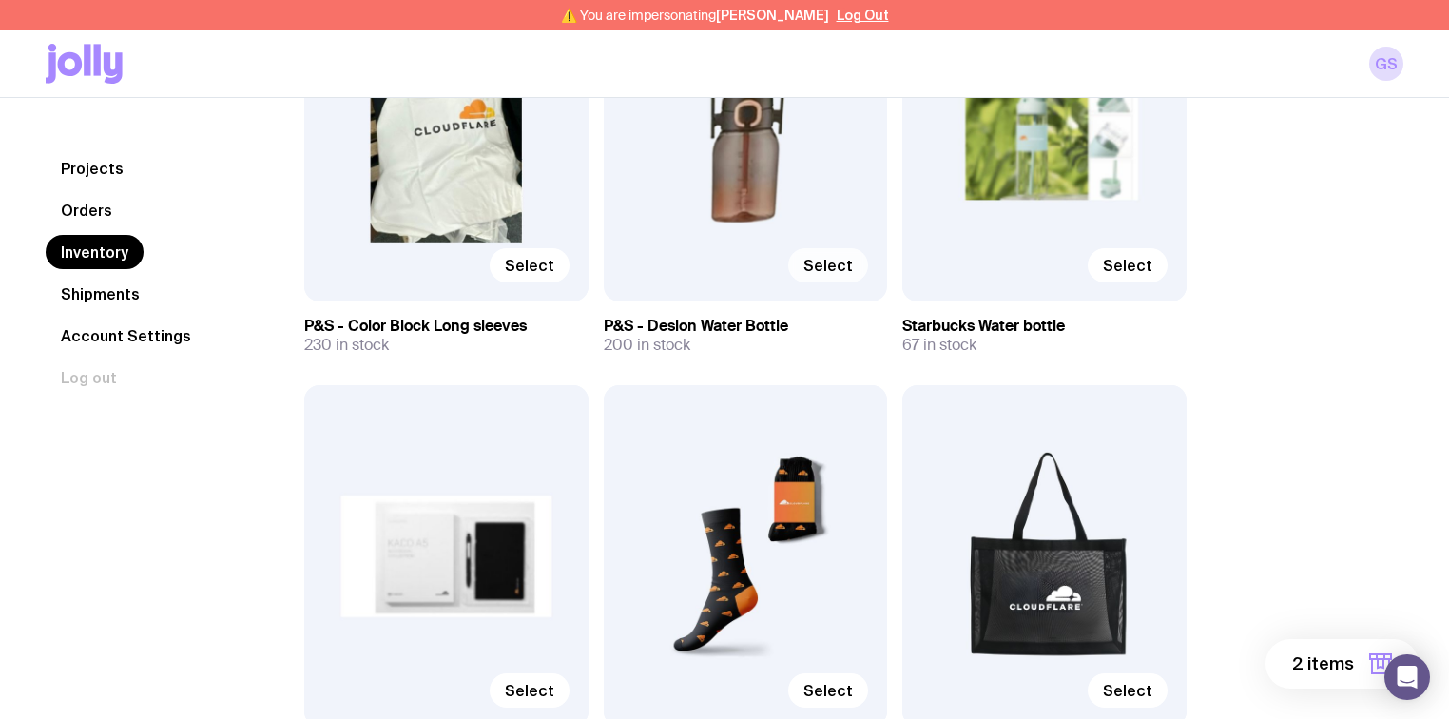
click at [829, 266] on span "Select" at bounding box center [827, 265] width 49 height 19
click at [0, 0] on input "Select" at bounding box center [0, 0] width 0 height 0
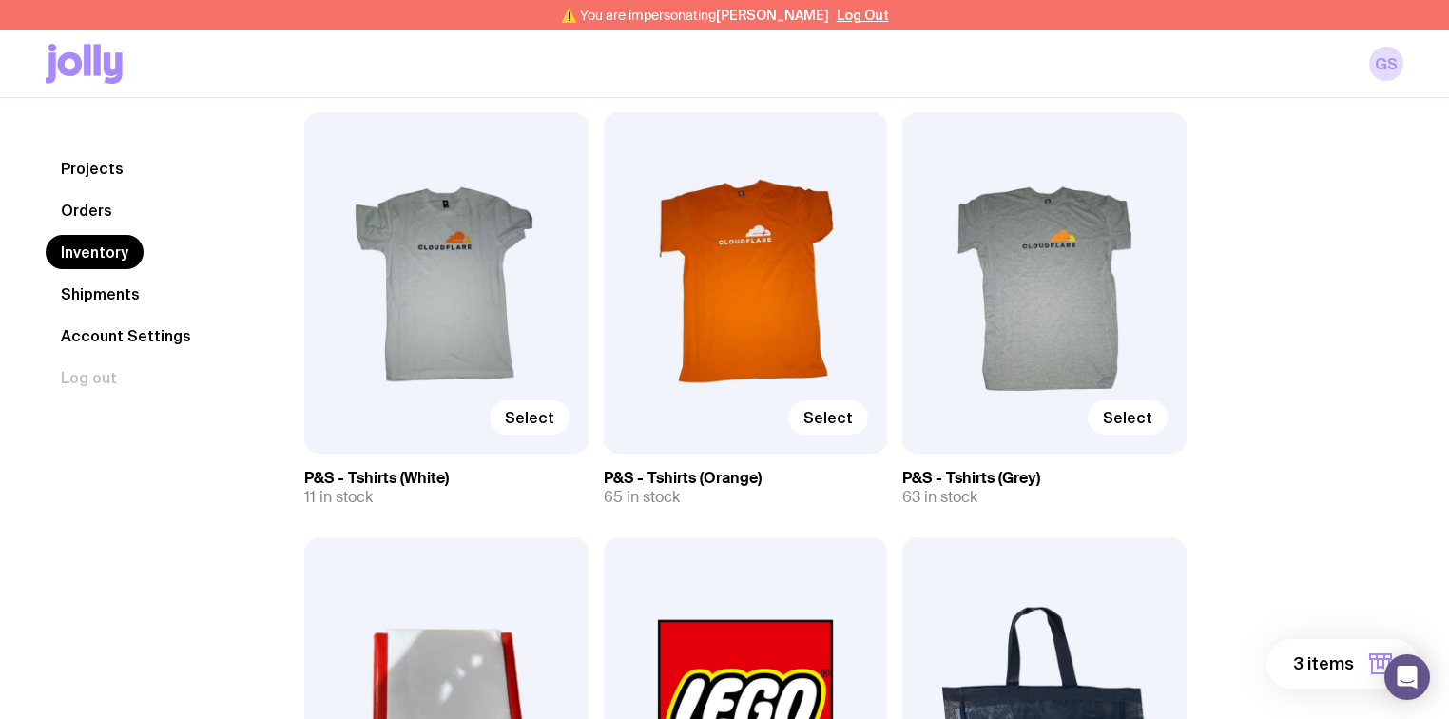
scroll to position [1510, 0]
click at [829, 414] on span "Select" at bounding box center [827, 417] width 49 height 19
click at [0, 0] on input "Select" at bounding box center [0, 0] width 0 height 0
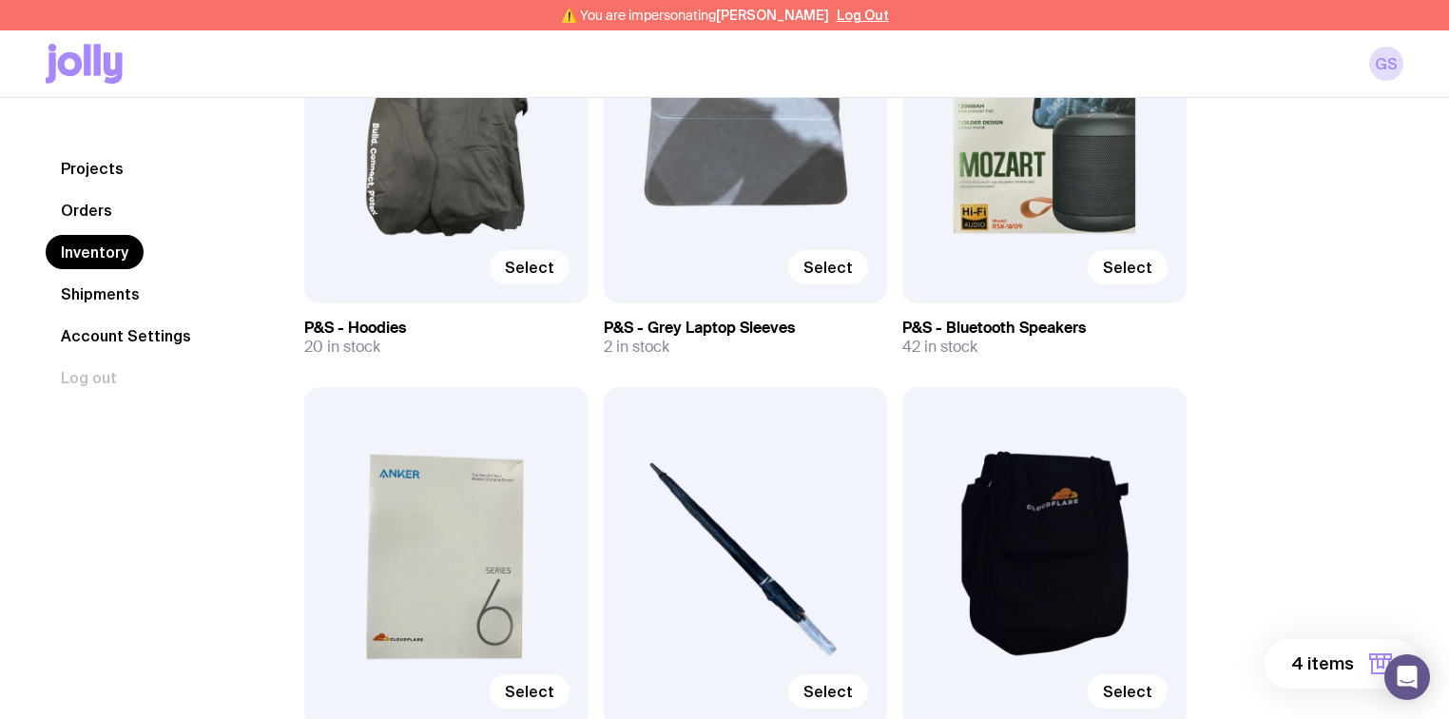
scroll to position [977, 0]
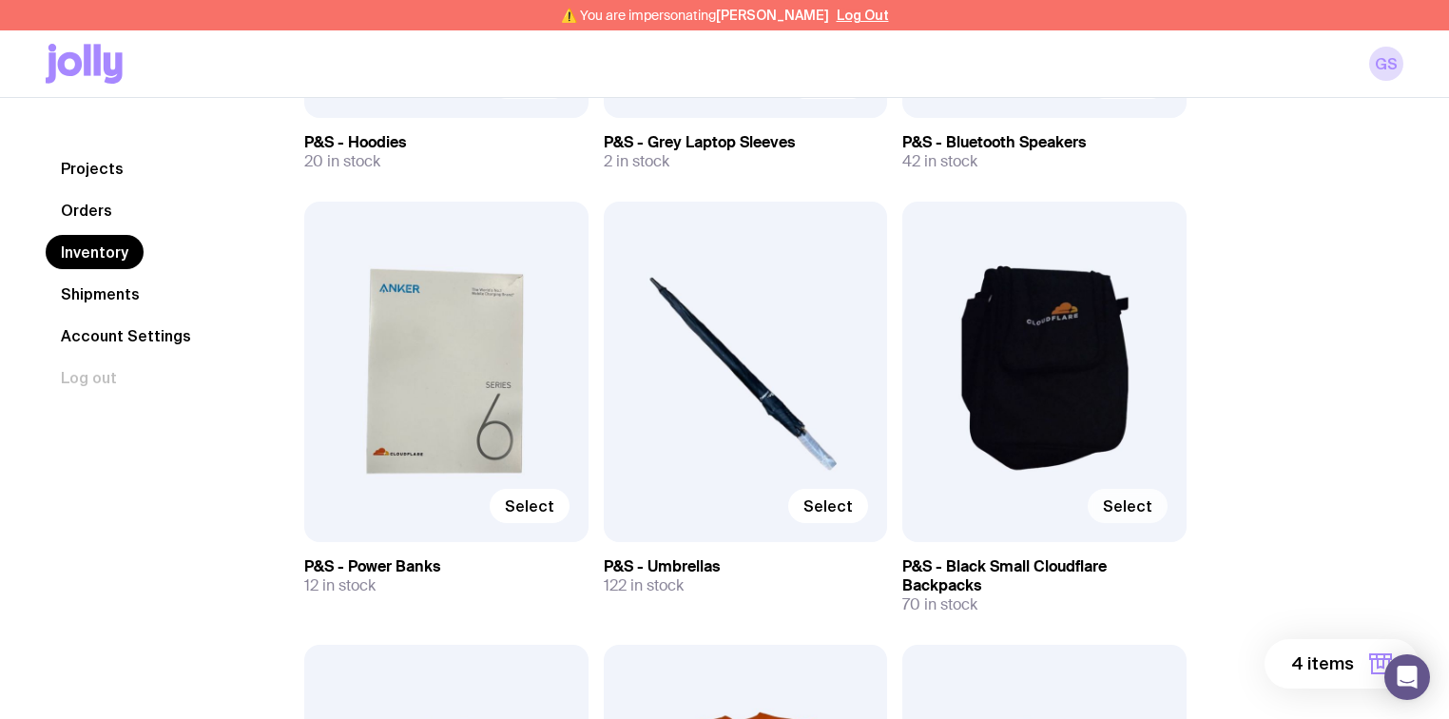
click at [1139, 506] on span "Select" at bounding box center [1127, 505] width 49 height 19
click at [0, 0] on input "Select" at bounding box center [0, 0] width 0 height 0
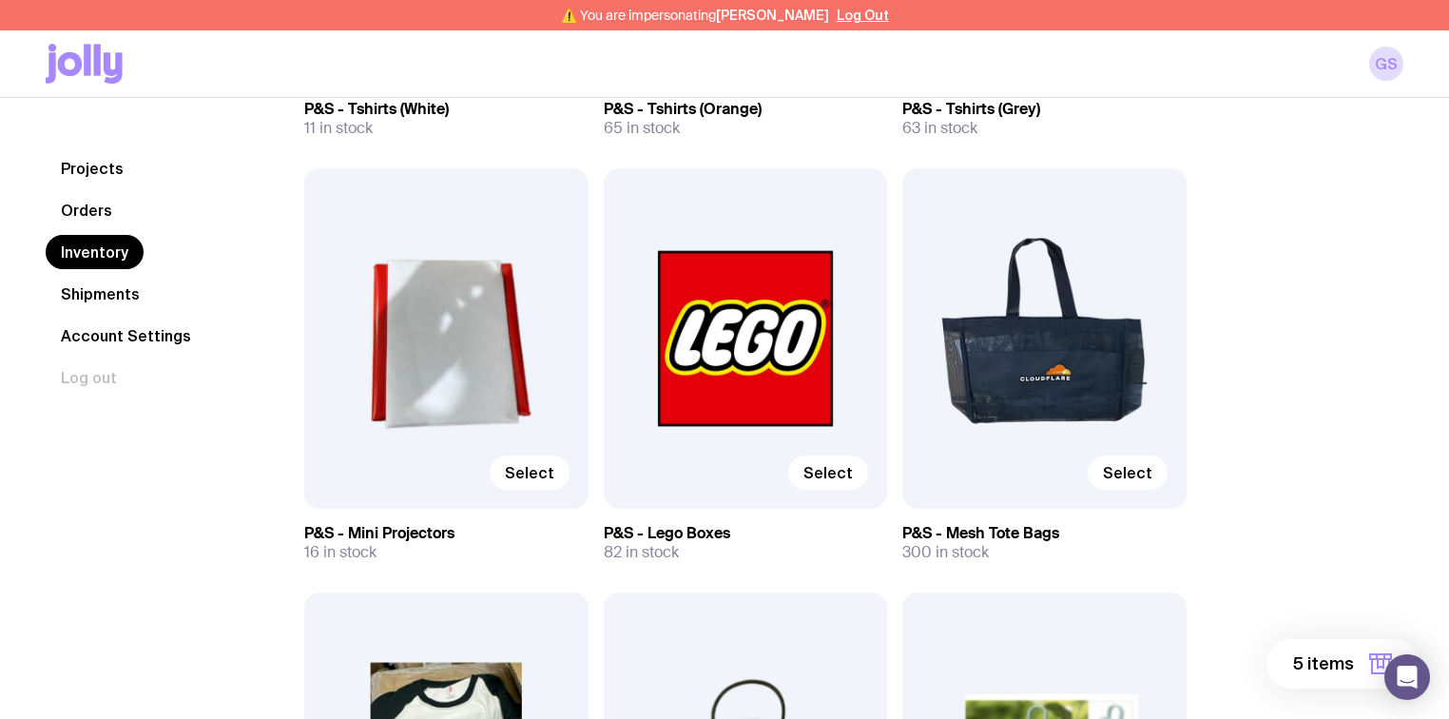
scroll to position [1901, 0]
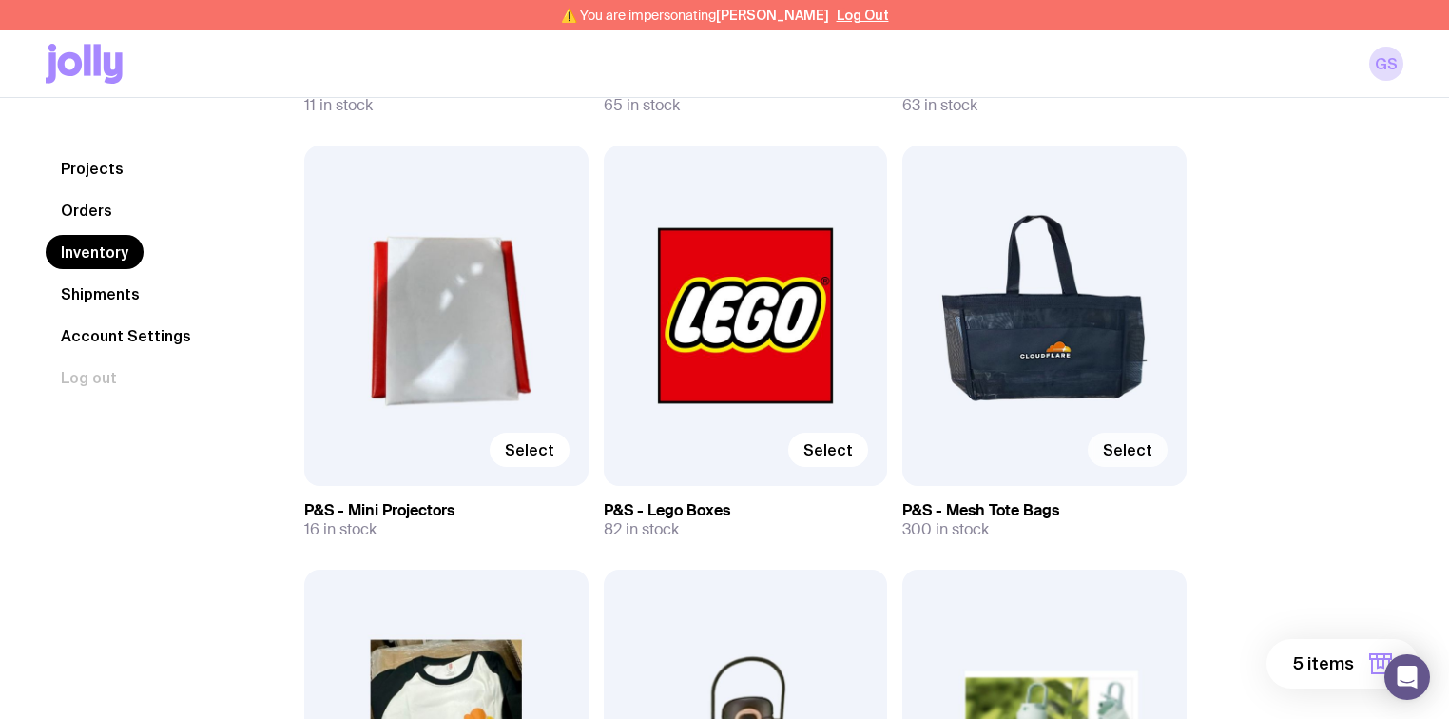
click at [1128, 450] on span "Select" at bounding box center [1127, 449] width 49 height 19
click at [0, 0] on input "Select" at bounding box center [0, 0] width 0 height 0
click at [1307, 664] on span "6 items" at bounding box center [1323, 663] width 62 height 23
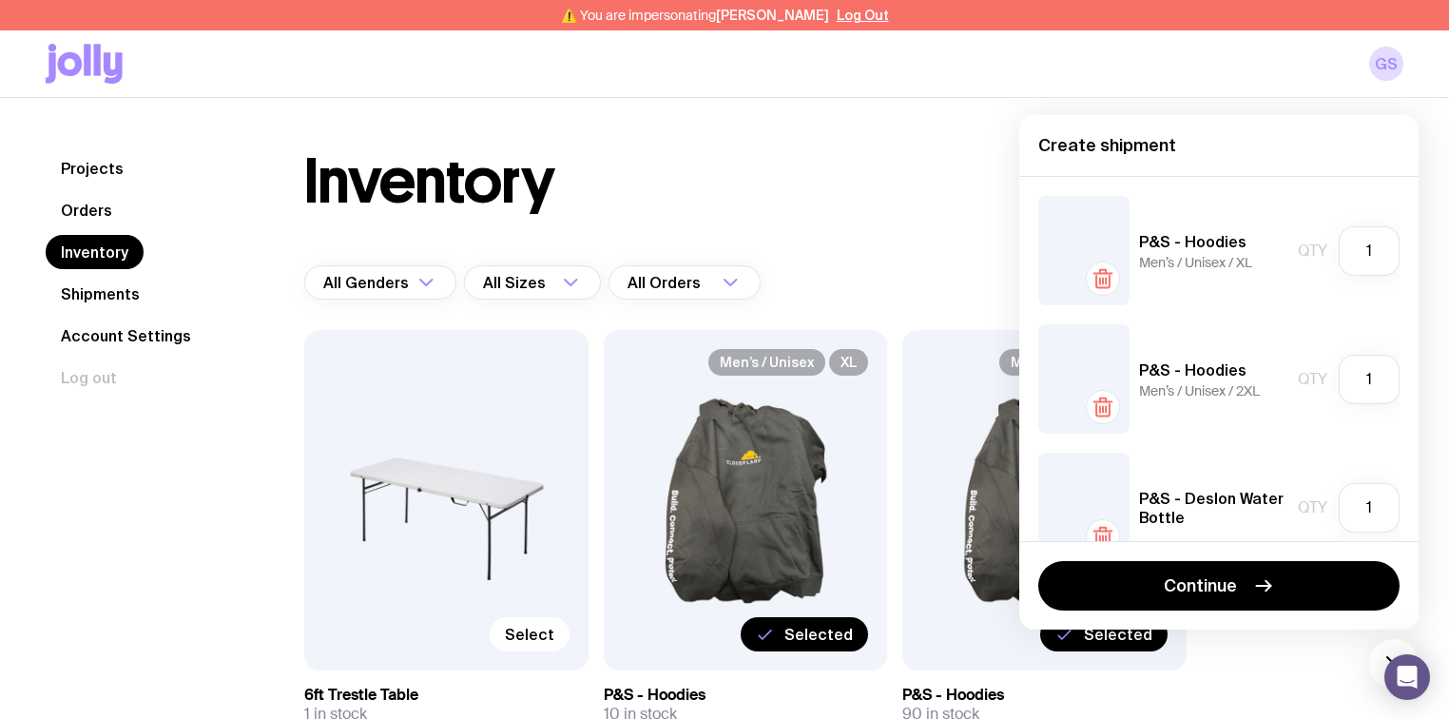
scroll to position [152, 0]
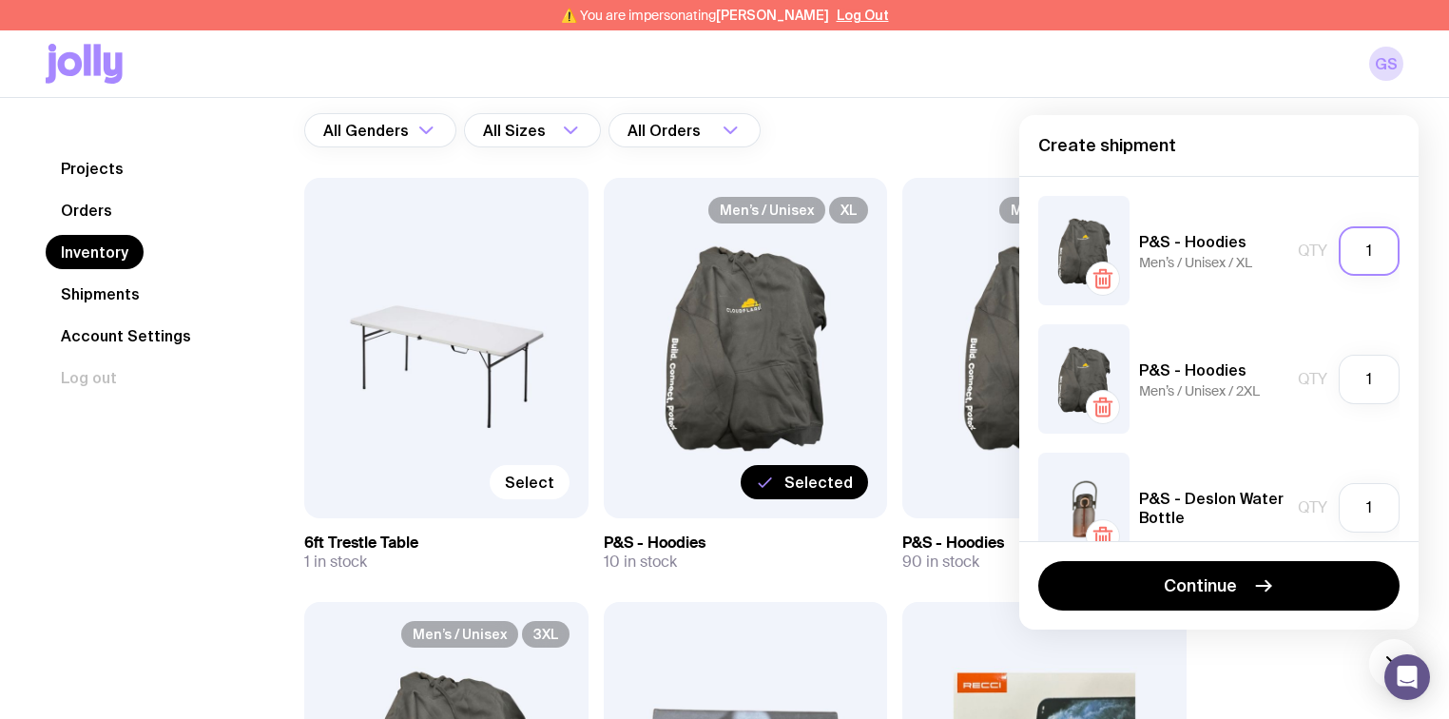
click at [1357, 251] on input "1" at bounding box center [1368, 250] width 61 height 49
type input "10"
click at [1376, 376] on input "1" at bounding box center [1368, 379] width 61 height 49
type input "90"
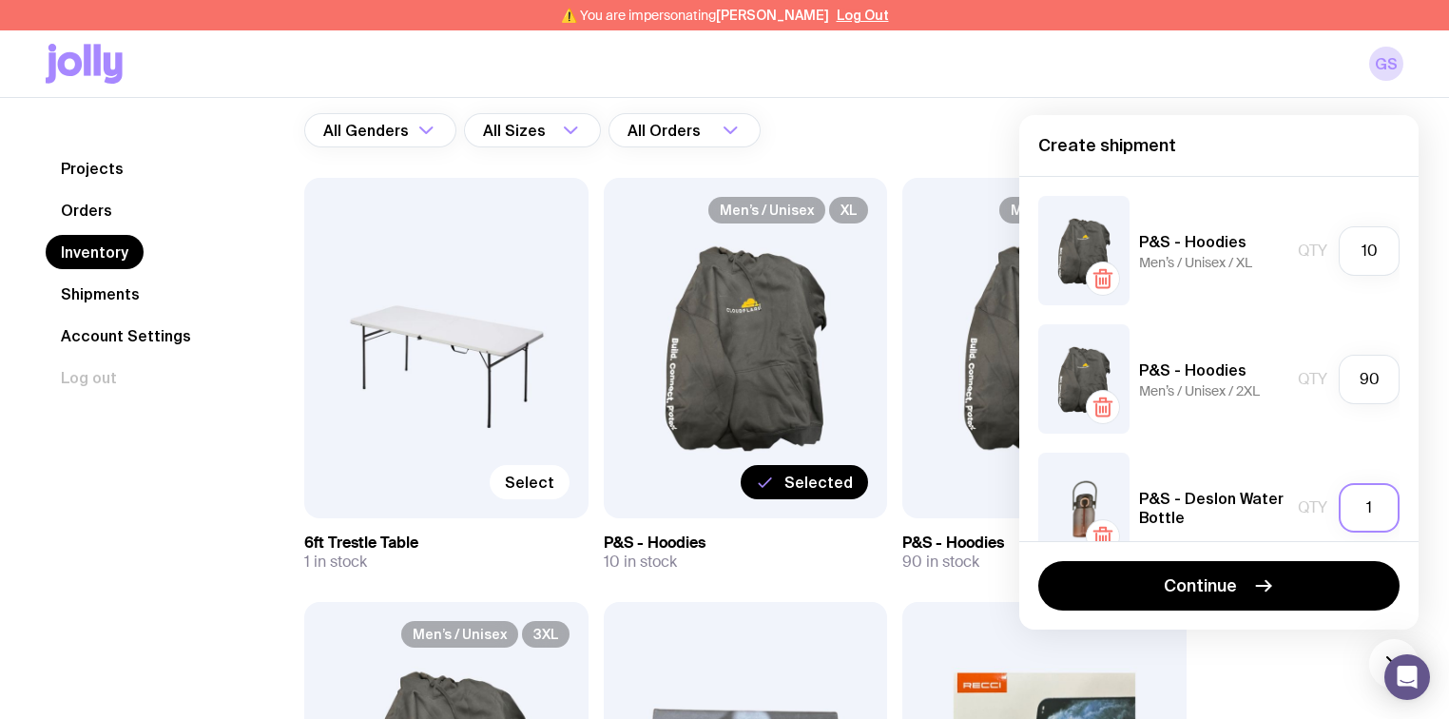
click at [1373, 515] on input "1" at bounding box center [1368, 507] width 61 height 49
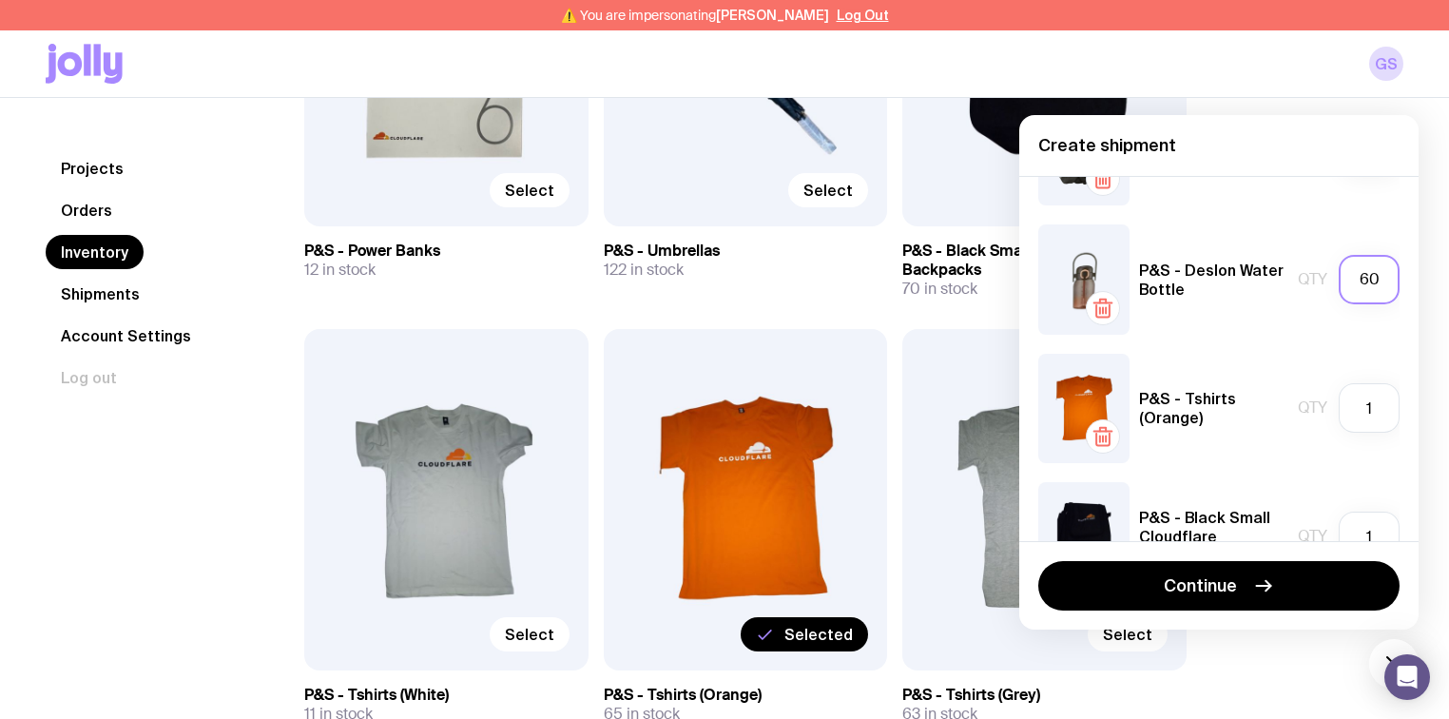
scroll to position [1445, 0]
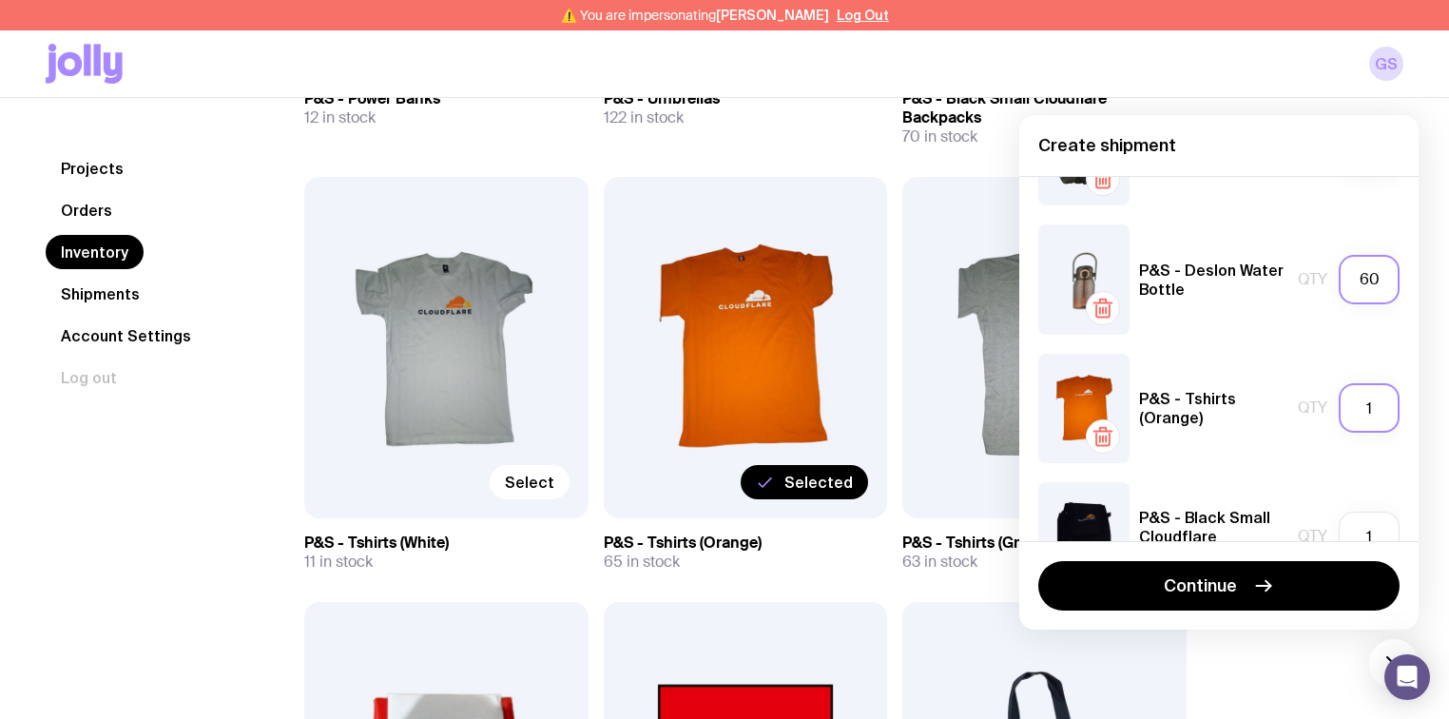
type input "60"
click at [1361, 412] on input "1" at bounding box center [1368, 407] width 61 height 49
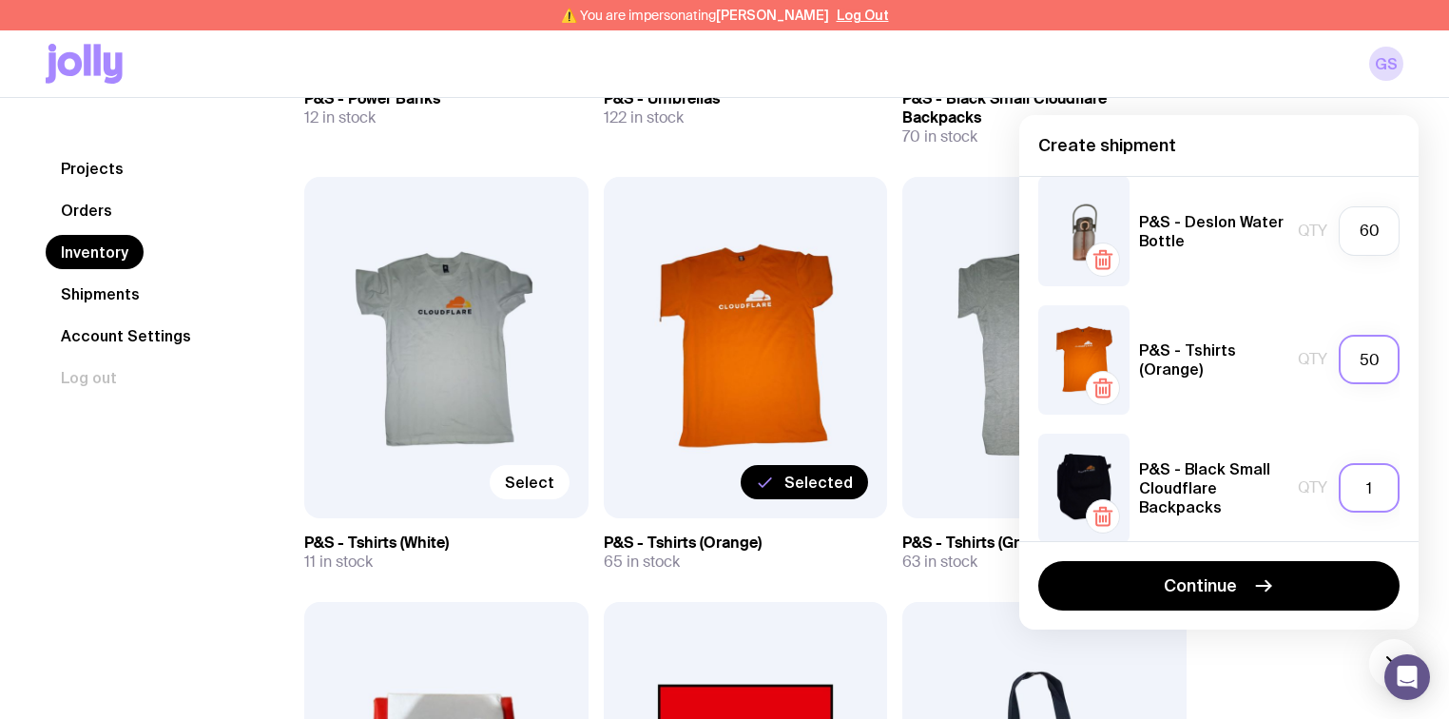
scroll to position [304, 0]
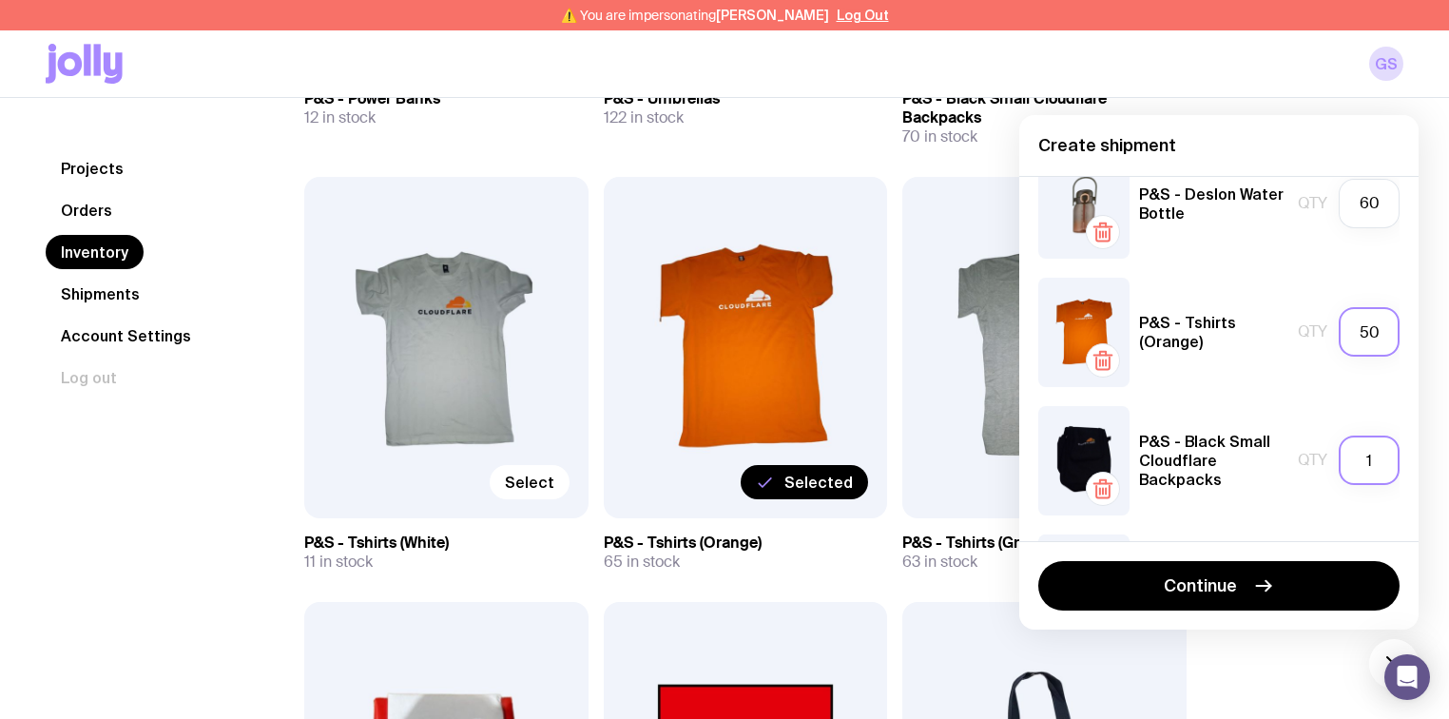
type input "50"
click at [1368, 462] on input "1" at bounding box center [1368, 459] width 61 height 49
type input "30"
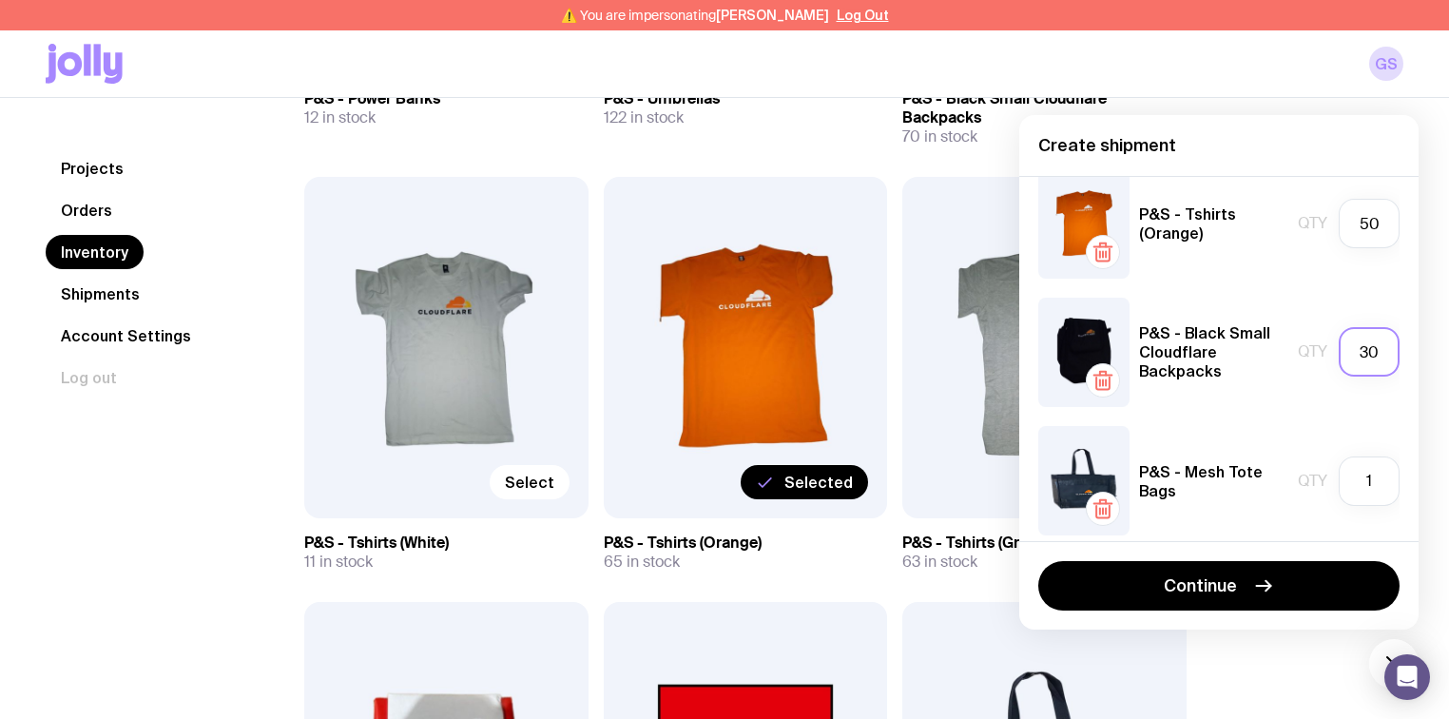
scroll to position [426, 0]
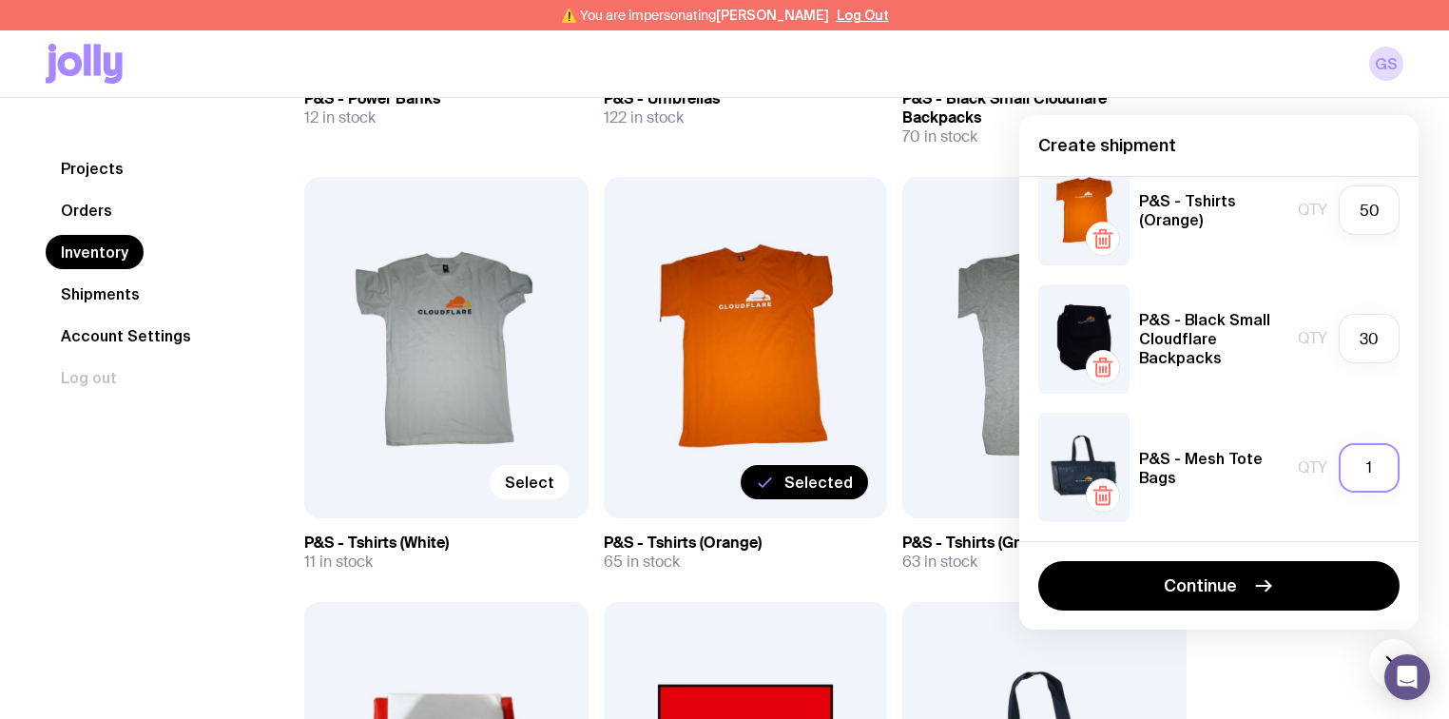
click at [1364, 469] on input "1" at bounding box center [1368, 467] width 61 height 49
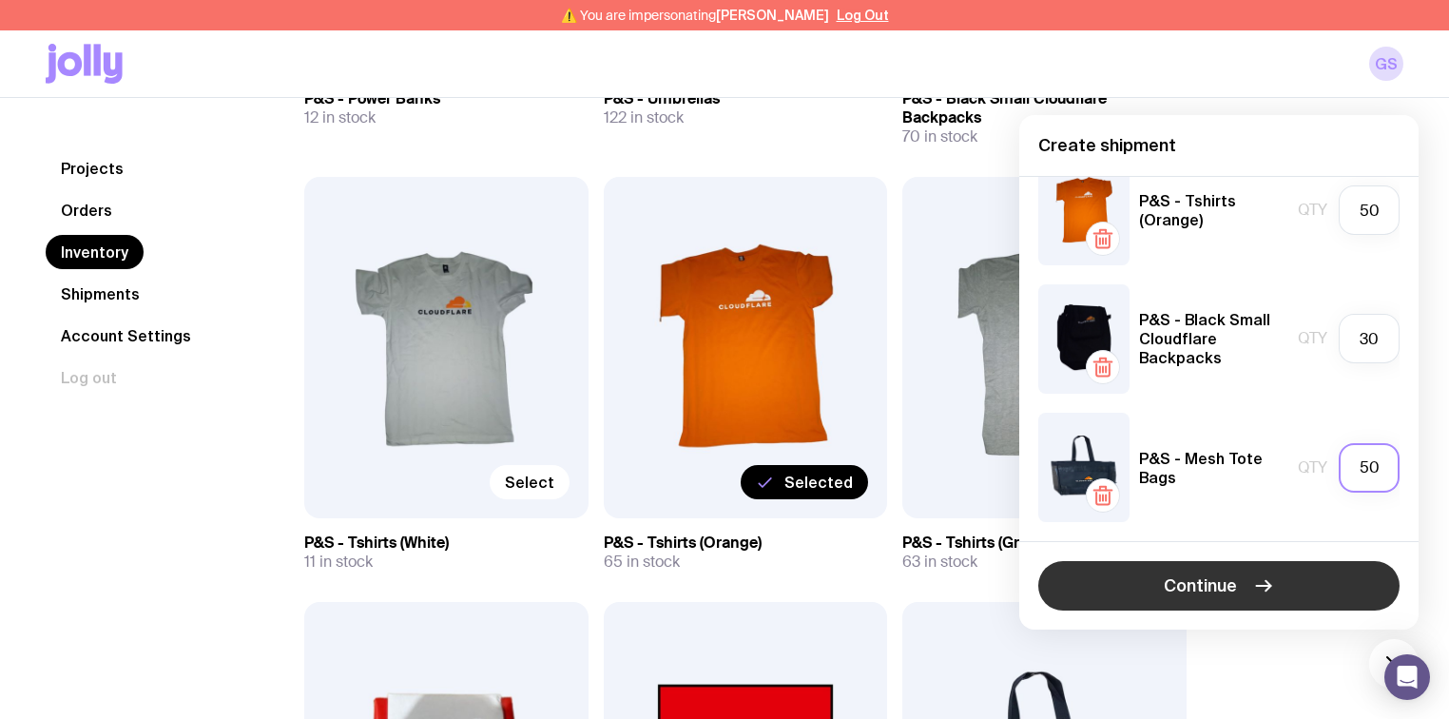
type input "50"
click at [1225, 577] on span "Continue" at bounding box center [1200, 585] width 73 height 23
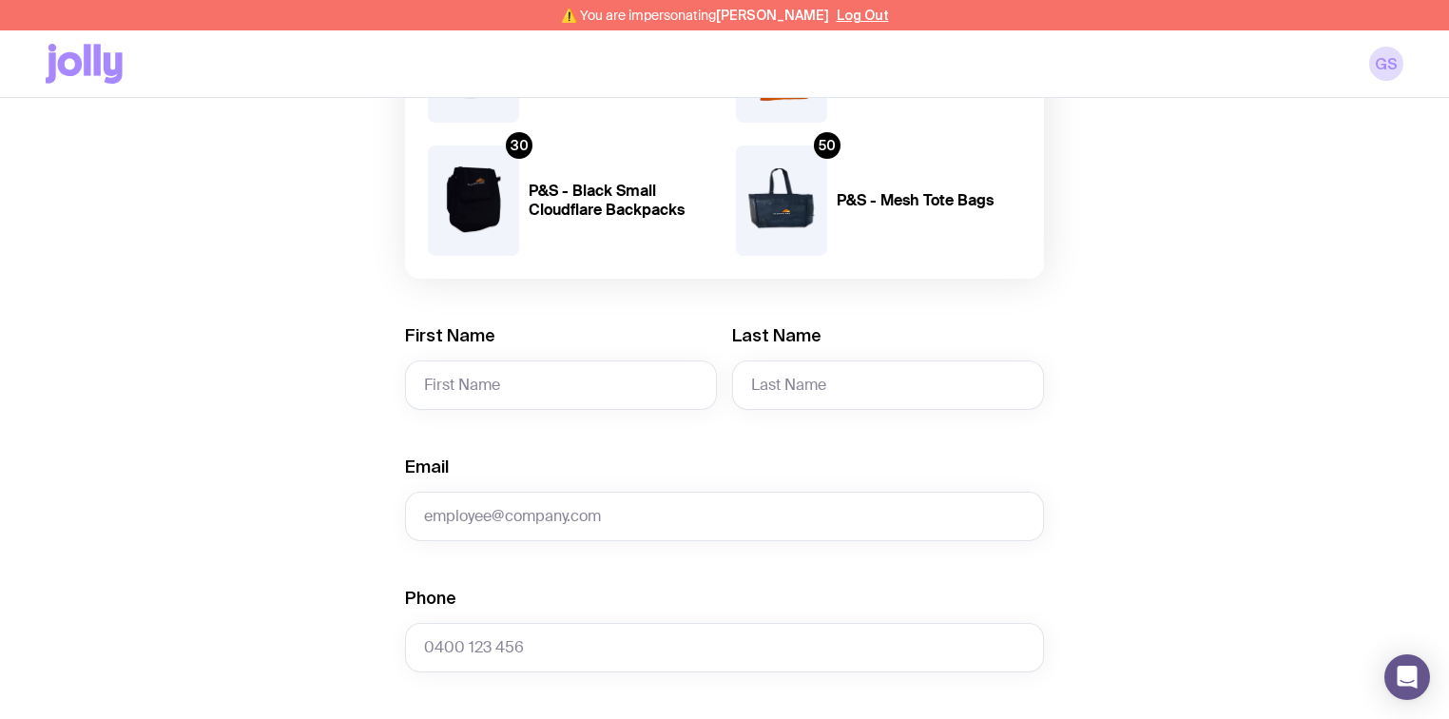
scroll to position [456, 0]
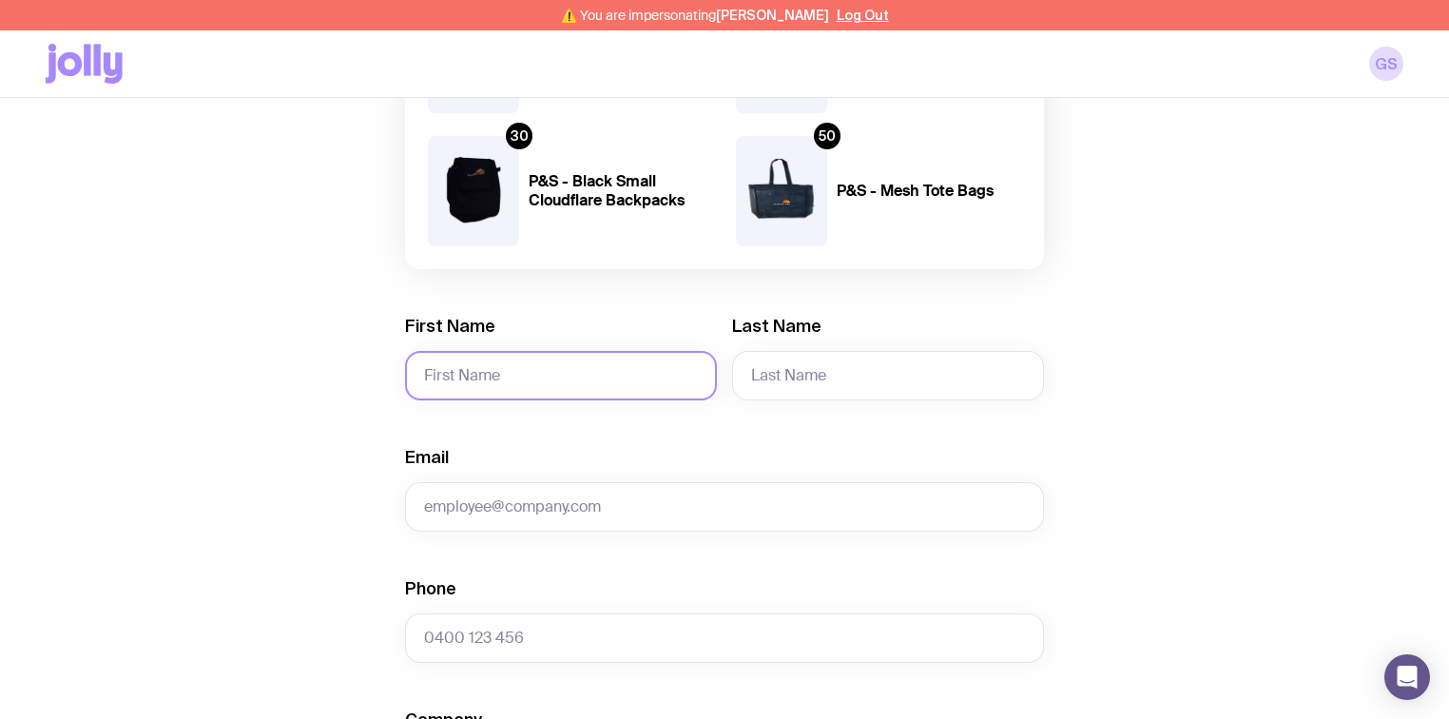
click at [476, 369] on input "First Name" at bounding box center [561, 375] width 312 height 49
paste input "[PERSON_NAME]"
type input "[PERSON_NAME]"
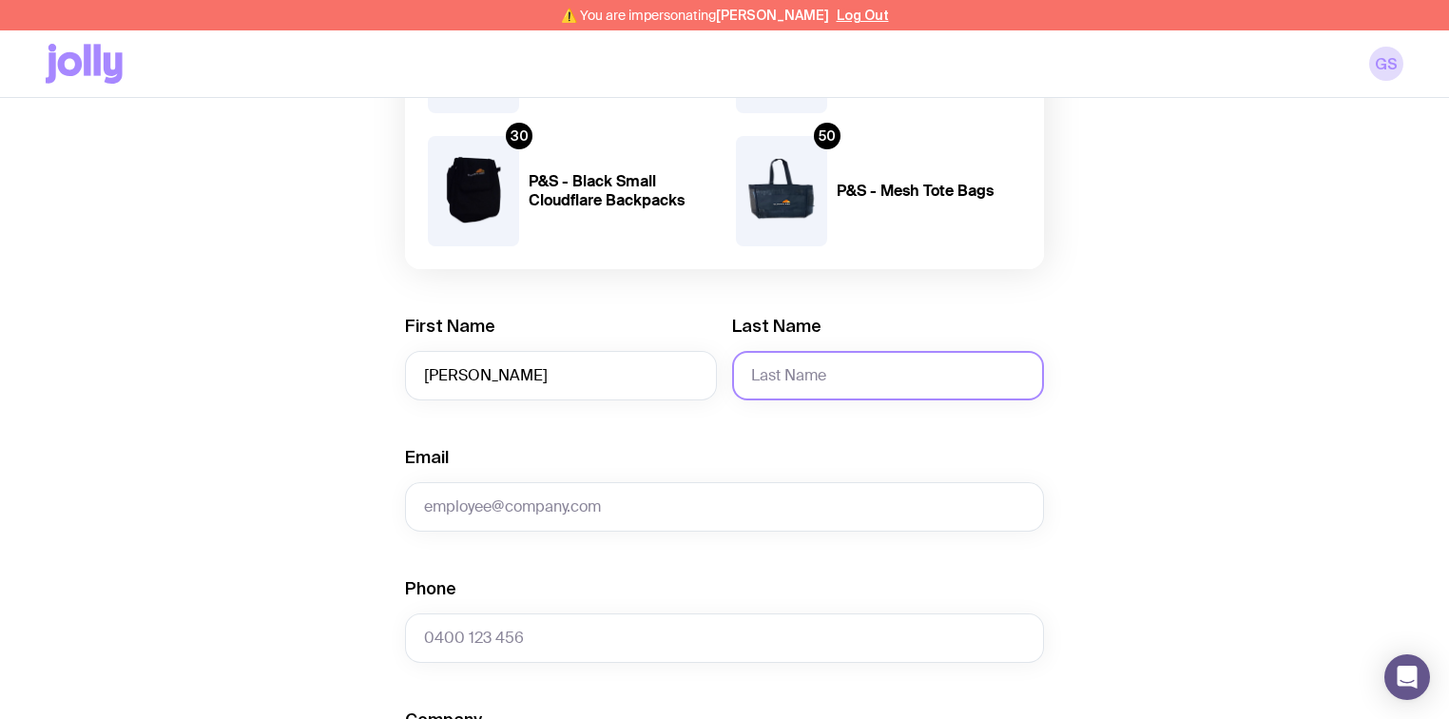
click at [787, 380] on input "Last Name" at bounding box center [888, 375] width 312 height 49
paste input "Lonick"
type input "Lonick"
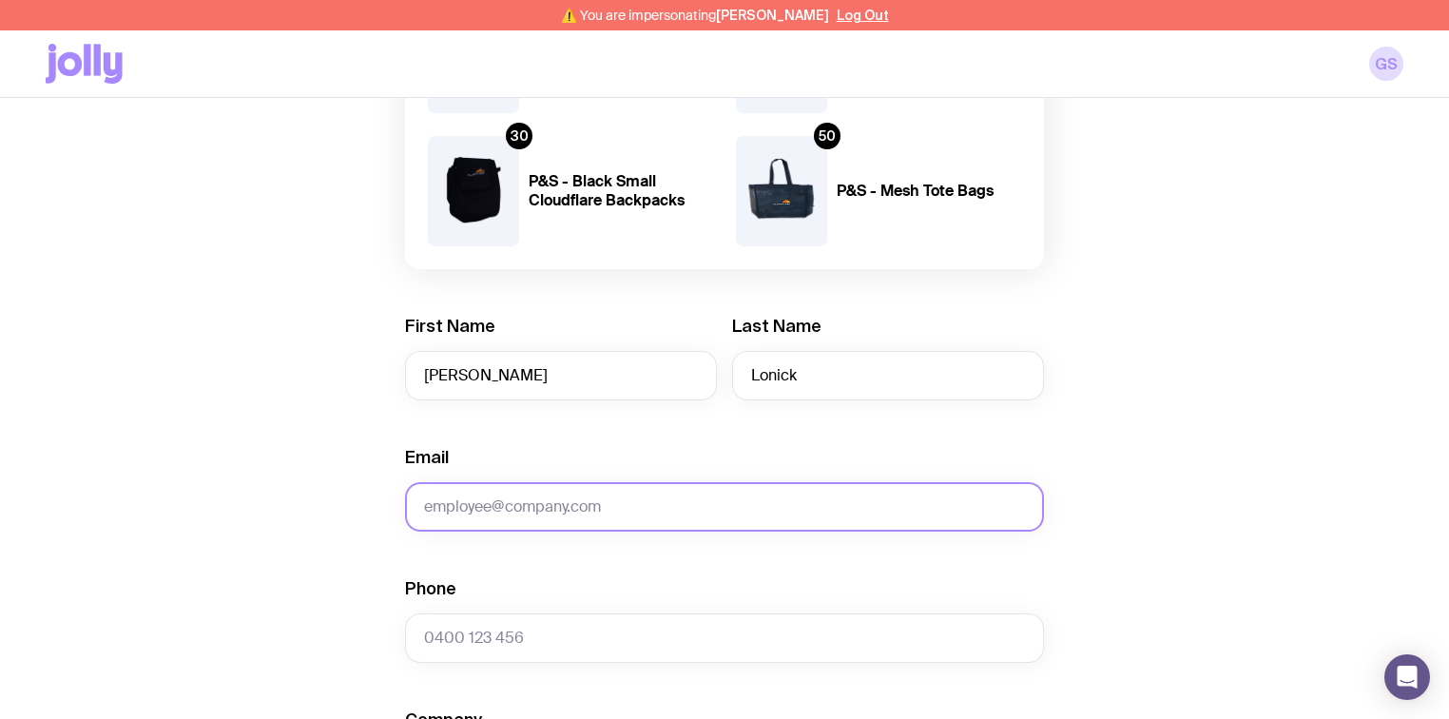
click at [500, 507] on input "Email" at bounding box center [724, 506] width 639 height 49
paste input "[EMAIL_ADDRESS][DOMAIN_NAME]"
type input "[EMAIL_ADDRESS][DOMAIN_NAME]"
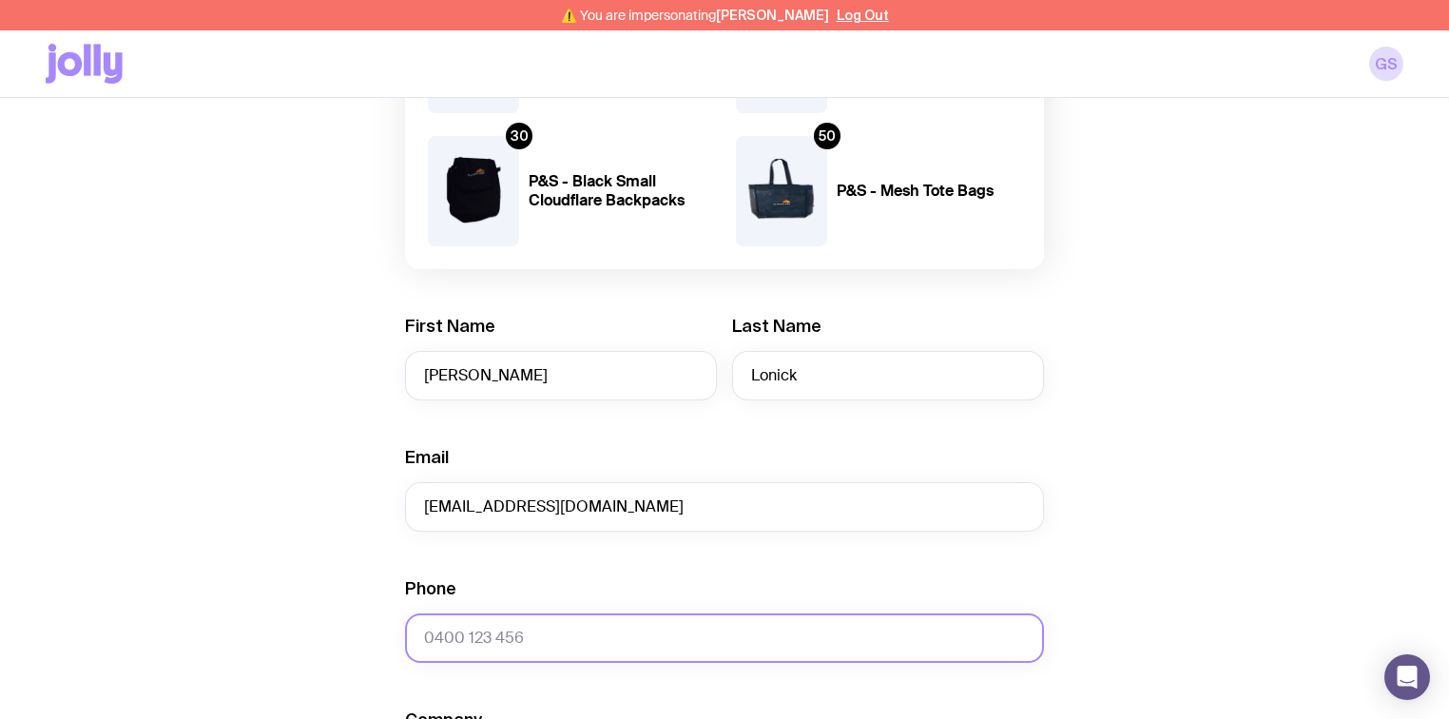
click at [499, 635] on input "Phone" at bounding box center [724, 637] width 639 height 49
paste input "0418 628 882"
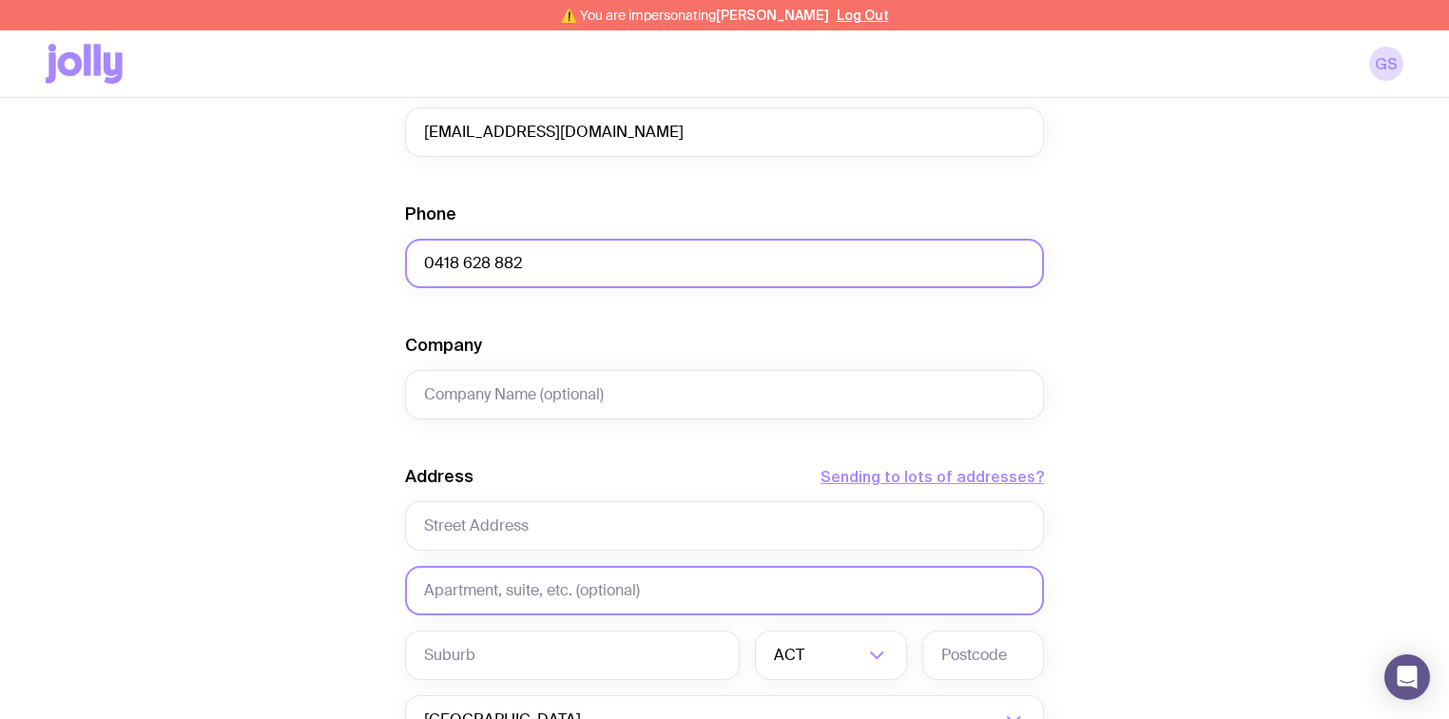
scroll to position [837, 0]
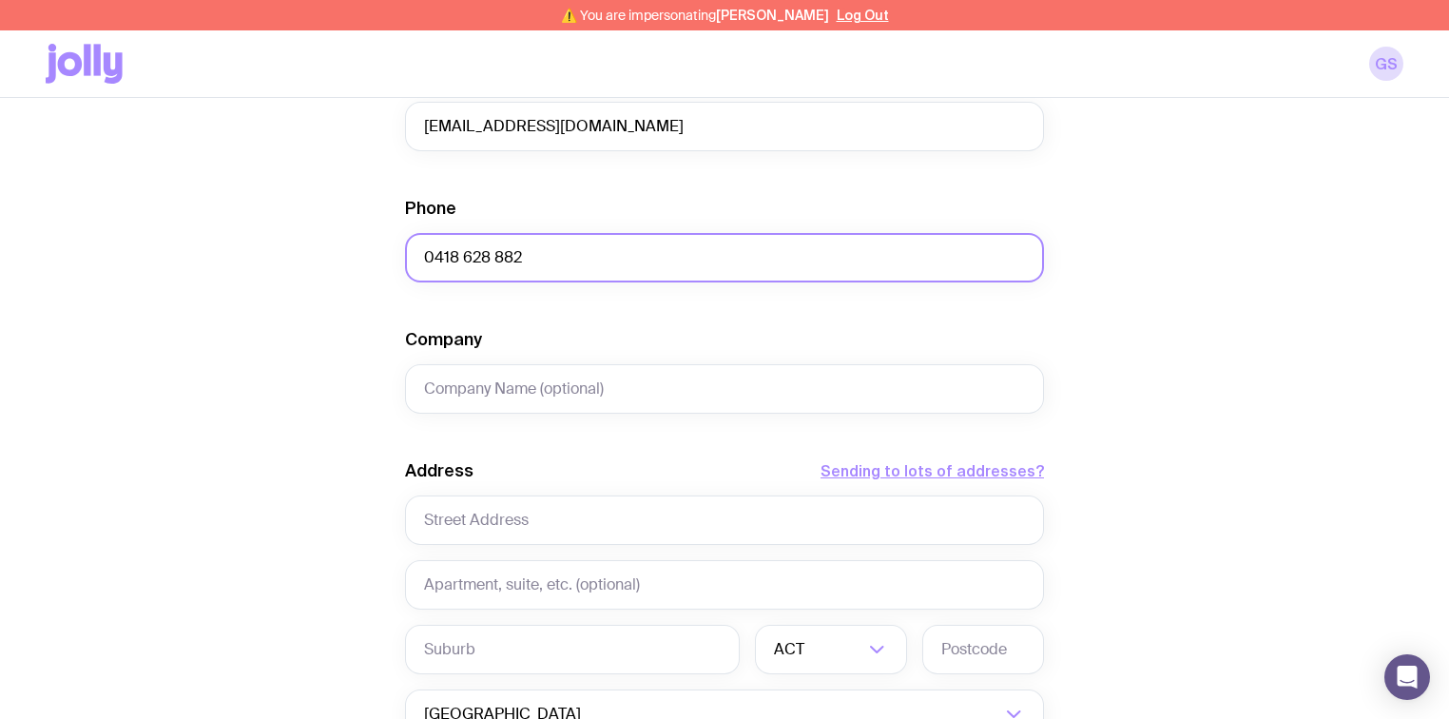
type input "0418 628 882"
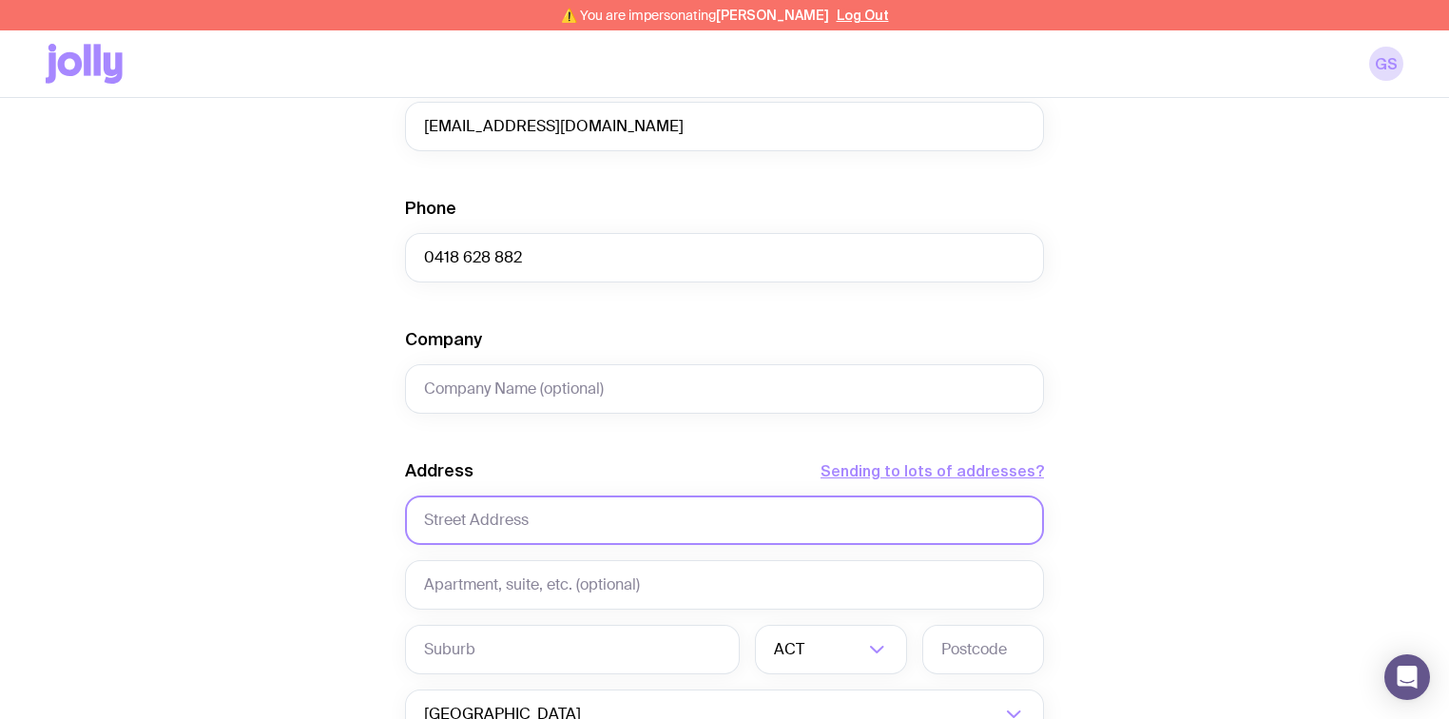
click at [486, 510] on input "text" at bounding box center [724, 519] width 639 height 49
paste input "[STREET_ADDRESS][PERSON_NAME]"
type input "[STREET_ADDRESS][PERSON_NAME]"
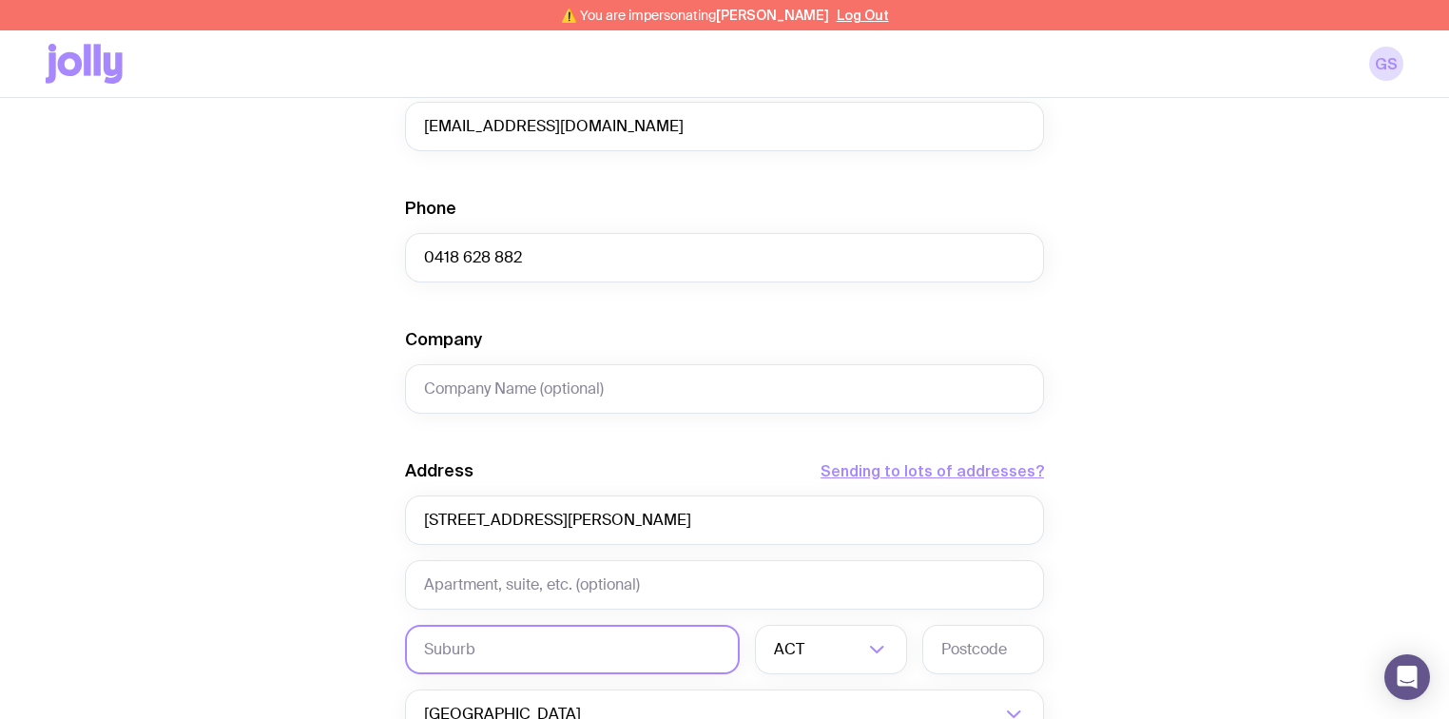
click at [448, 647] on input "text" at bounding box center [572, 649] width 335 height 49
paste input "Braybrook"
type input "Braybrook"
click at [833, 658] on input "Search for option" at bounding box center [835, 649] width 55 height 49
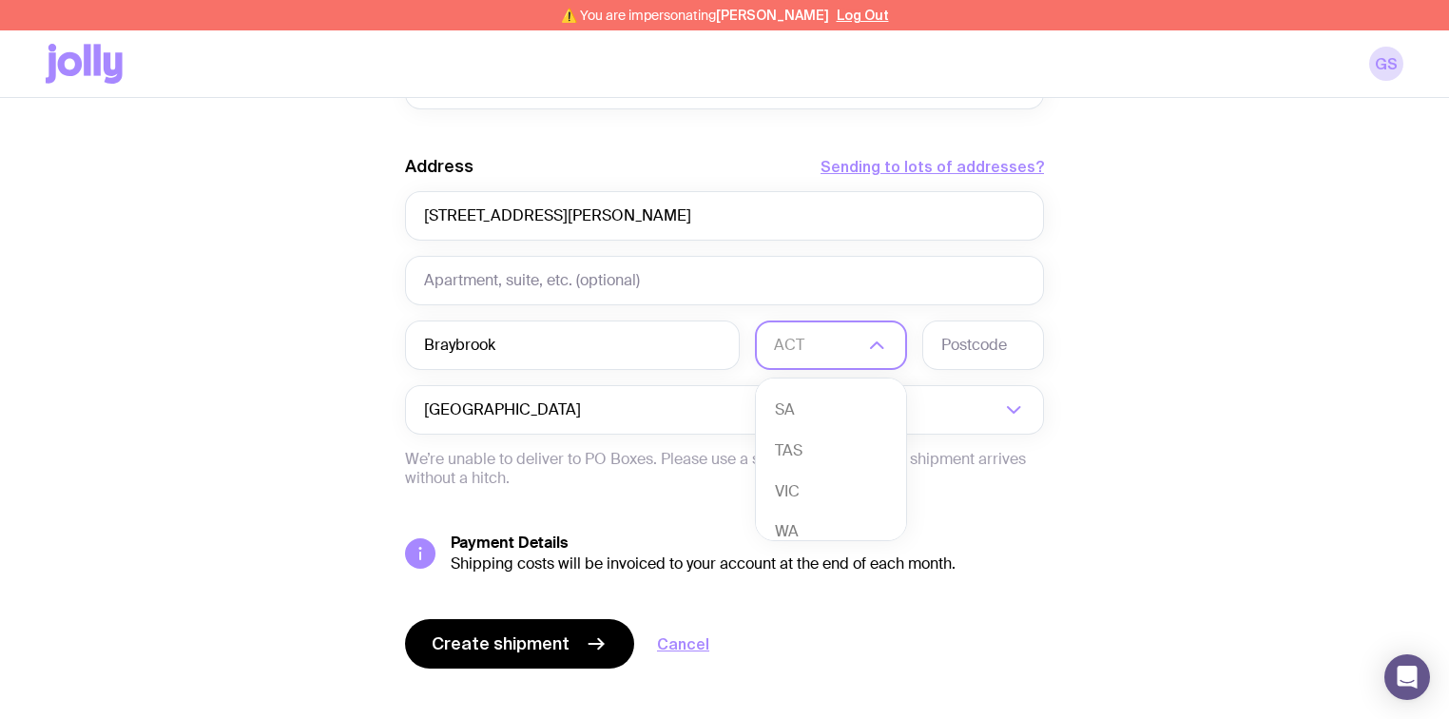
scroll to position [167, 0]
click at [808, 476] on li "VIC" at bounding box center [831, 480] width 150 height 41
click at [977, 350] on input "text" at bounding box center [983, 344] width 122 height 49
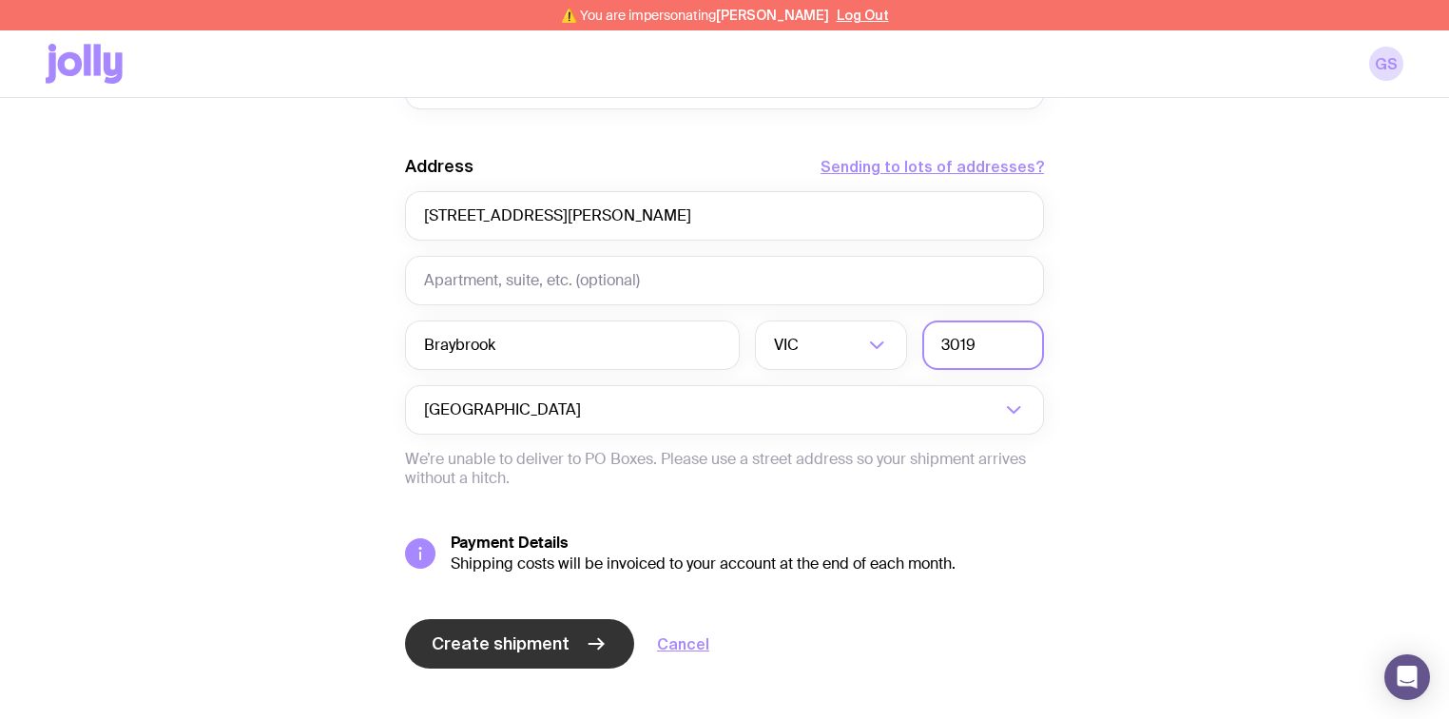
type input "3019"
click at [525, 637] on span "Create shipment" at bounding box center [501, 643] width 138 height 23
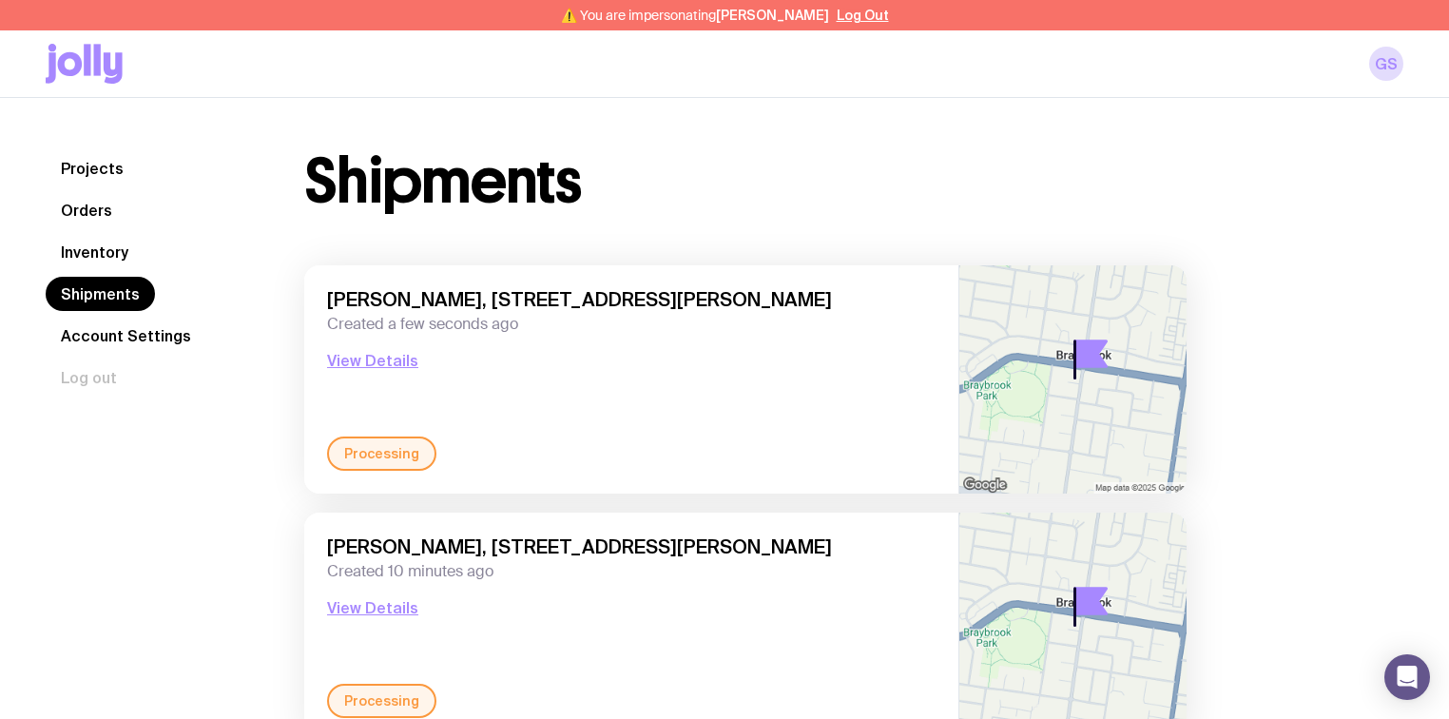
click at [88, 255] on link "Inventory" at bounding box center [95, 252] width 98 height 34
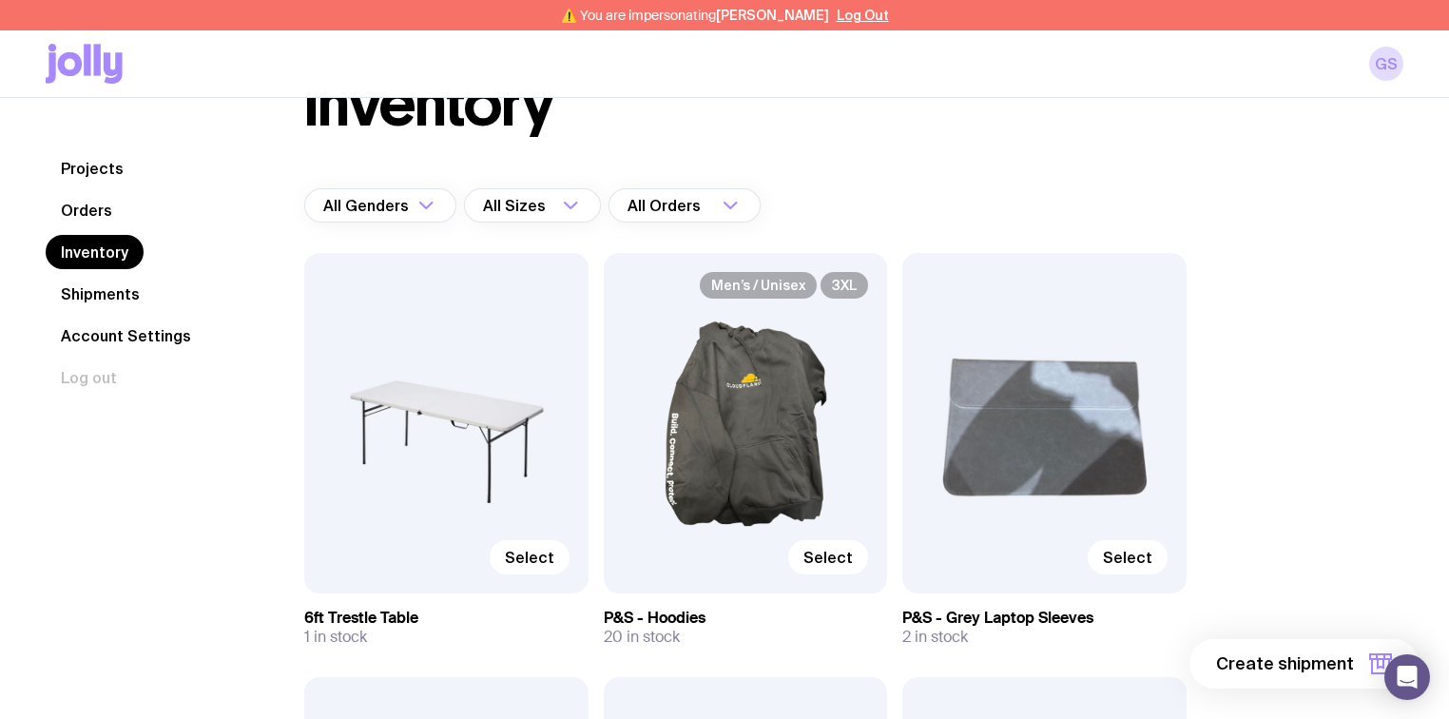
scroll to position [76, 0]
